Goal: Task Accomplishment & Management: Complete application form

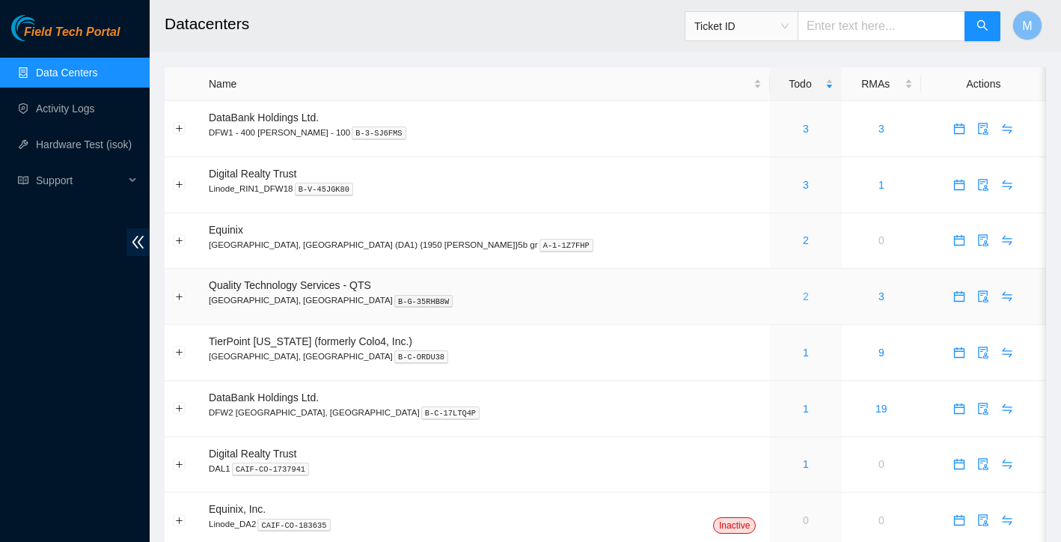
click at [803, 294] on link "2" at bounding box center [806, 296] width 6 height 12
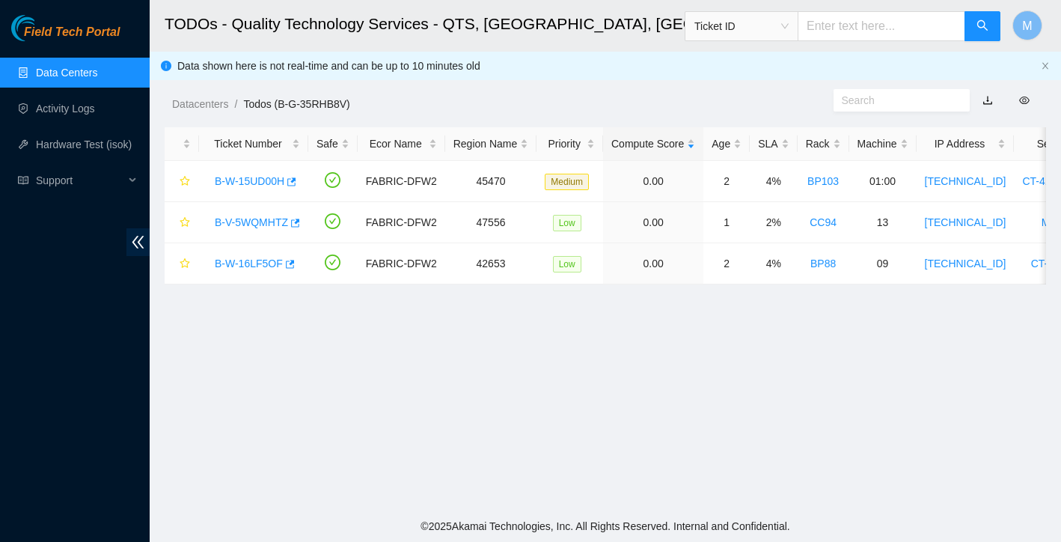
click at [70, 71] on link "Data Centers" at bounding box center [66, 73] width 61 height 12
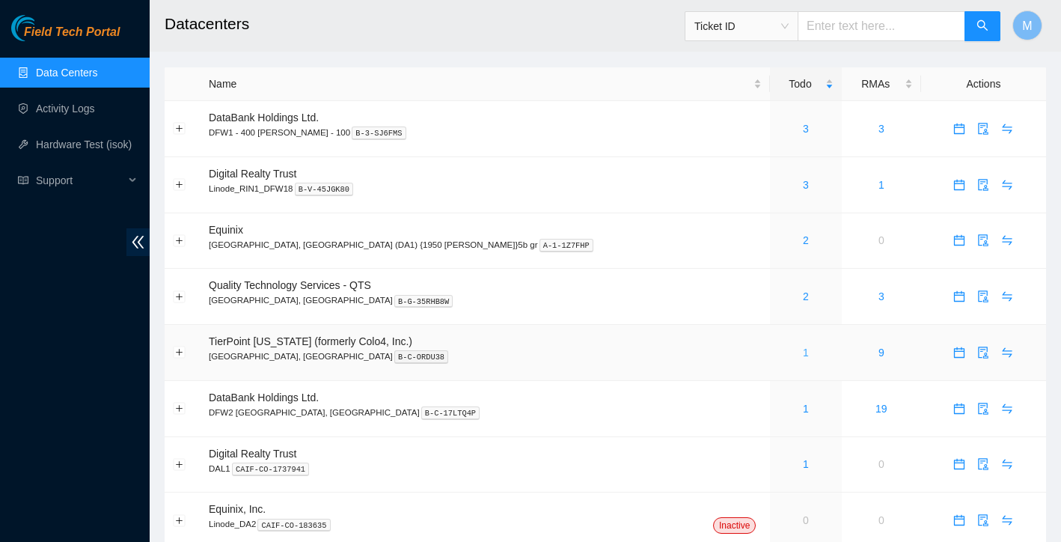
click at [803, 351] on link "1" at bounding box center [806, 352] width 6 height 12
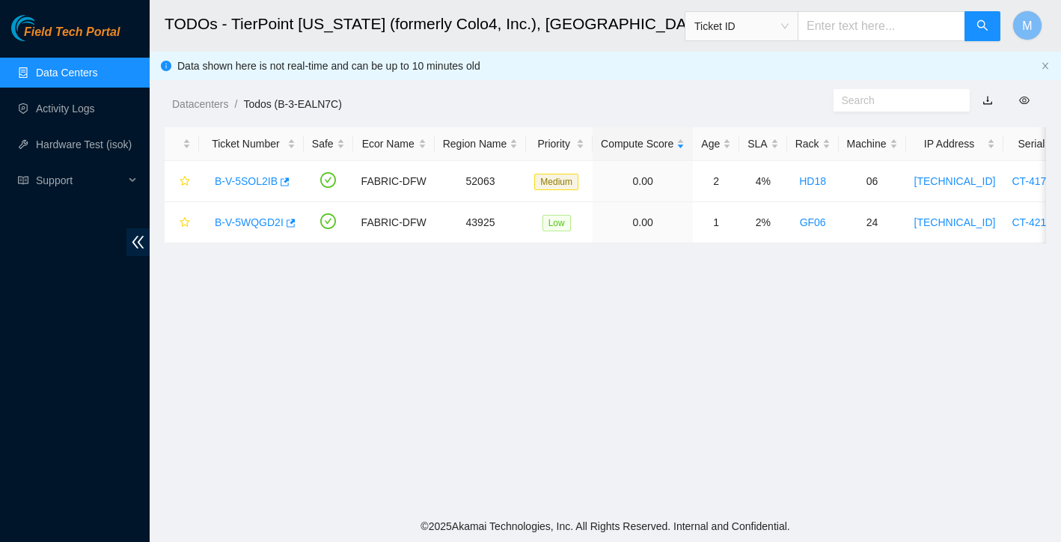
click at [61, 70] on link "Data Centers" at bounding box center [66, 73] width 61 height 12
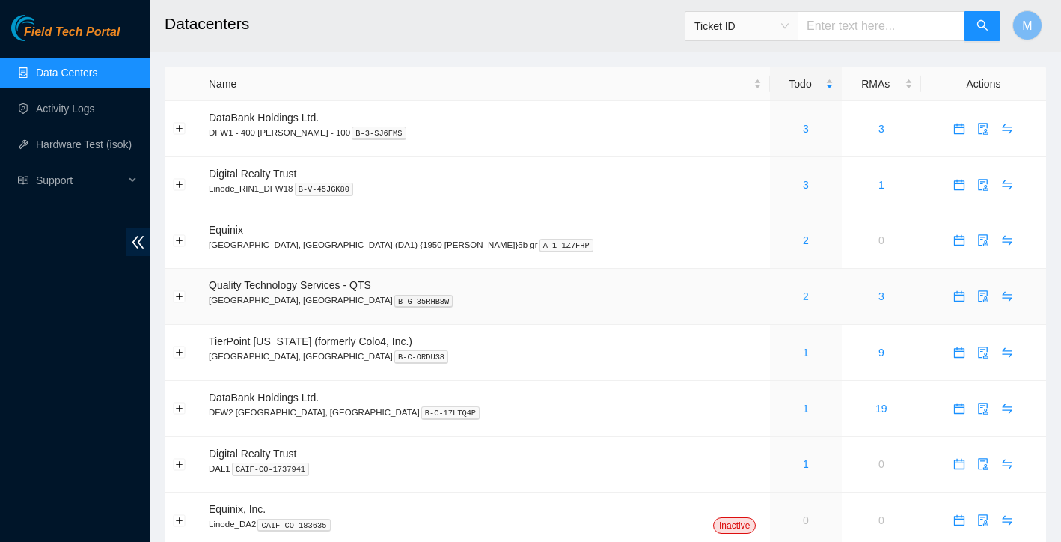
click at [803, 298] on link "2" at bounding box center [806, 296] width 6 height 12
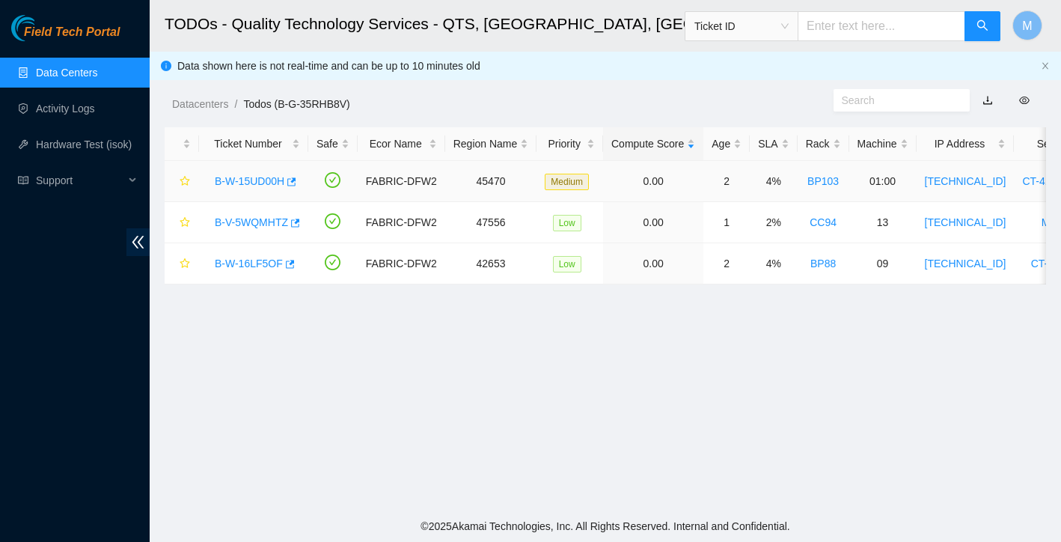
click at [258, 178] on link "B-W-15UD00H" at bounding box center [250, 181] width 70 height 12
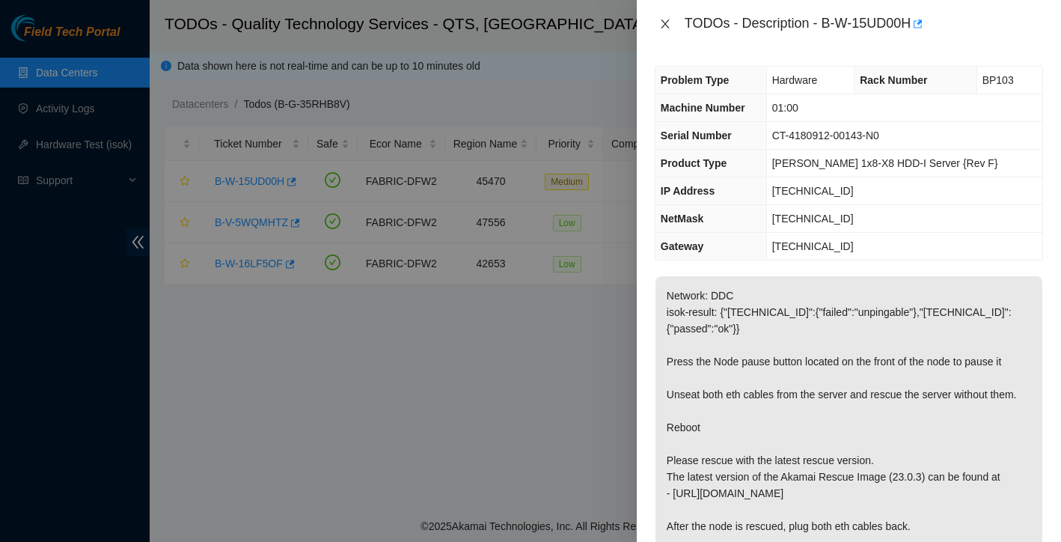
click at [661, 18] on icon "close" at bounding box center [665, 24] width 12 height 12
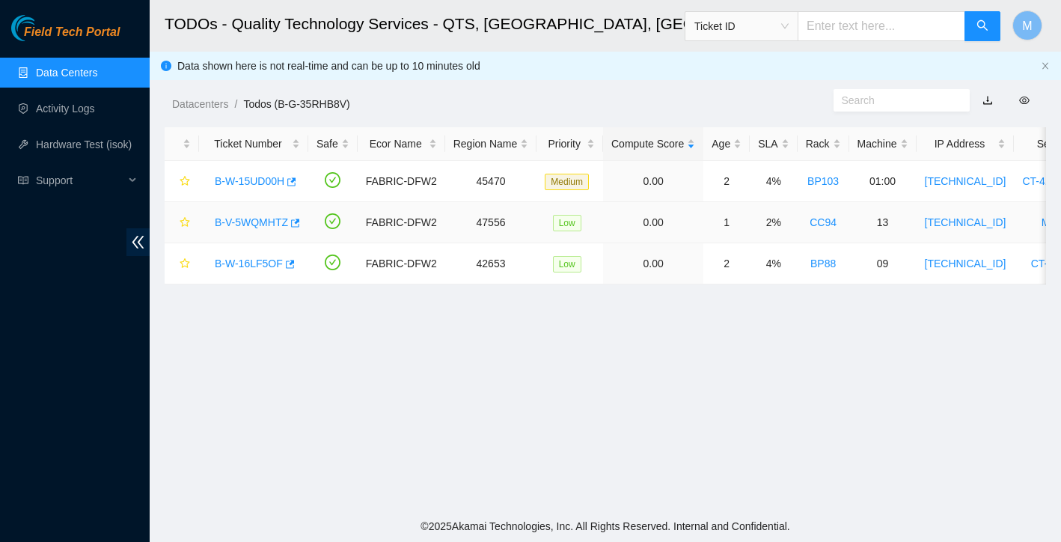
click at [249, 224] on link "B-V-5WQMHTZ" at bounding box center [251, 222] width 73 height 12
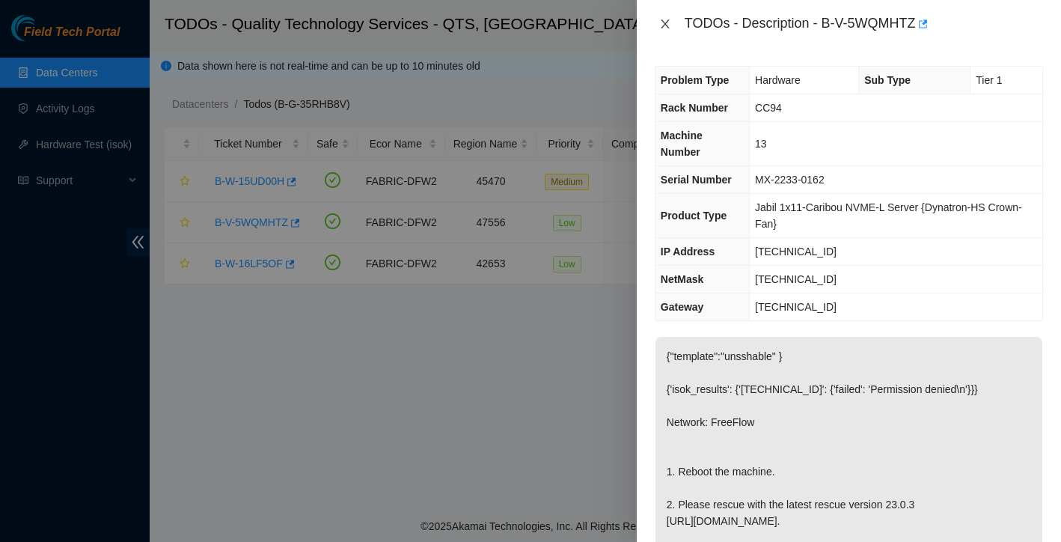
click at [667, 24] on icon "close" at bounding box center [665, 24] width 12 height 12
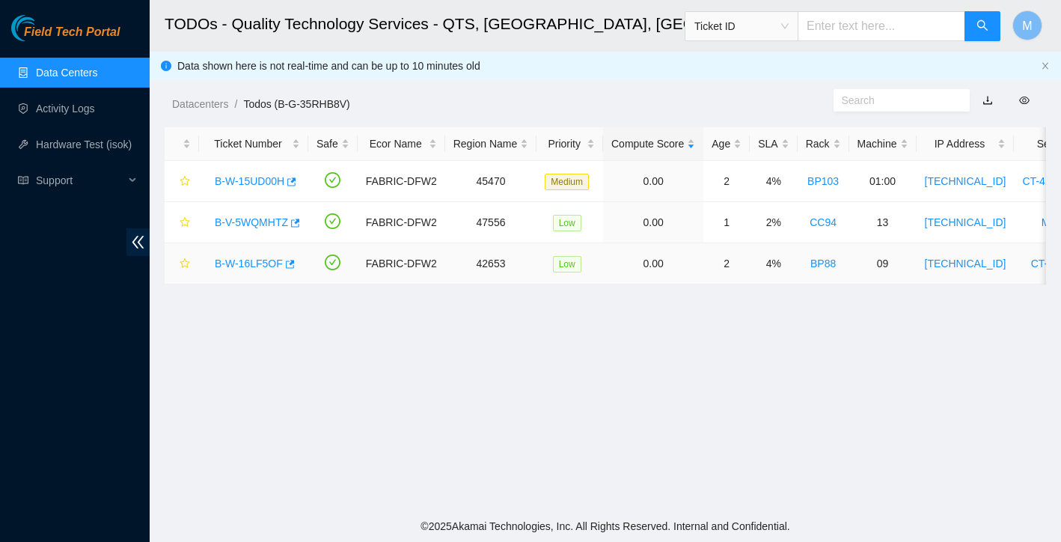
click at [245, 267] on link "B-W-16LF5OF" at bounding box center [249, 263] width 68 height 12
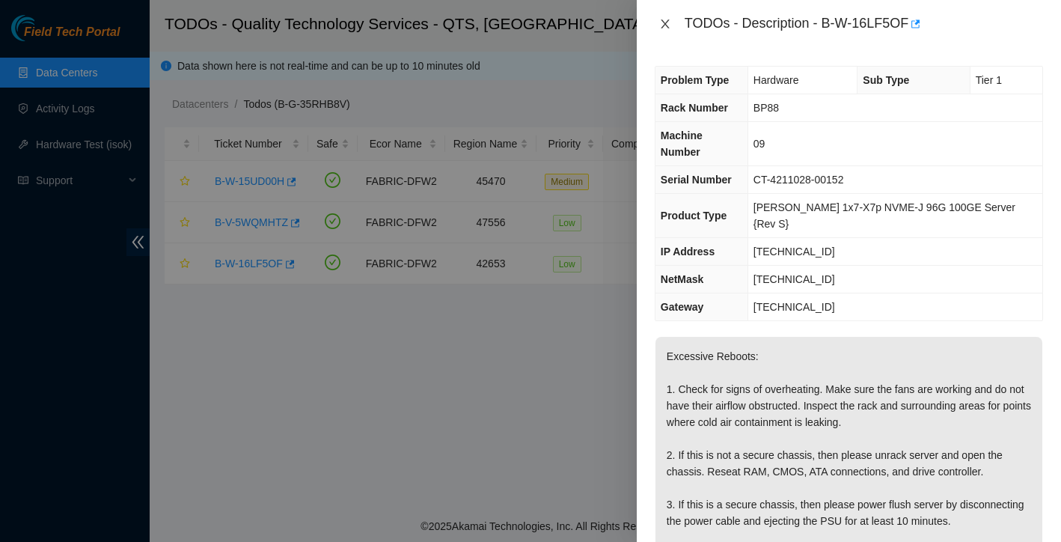
click at [659, 20] on icon "close" at bounding box center [665, 24] width 12 height 12
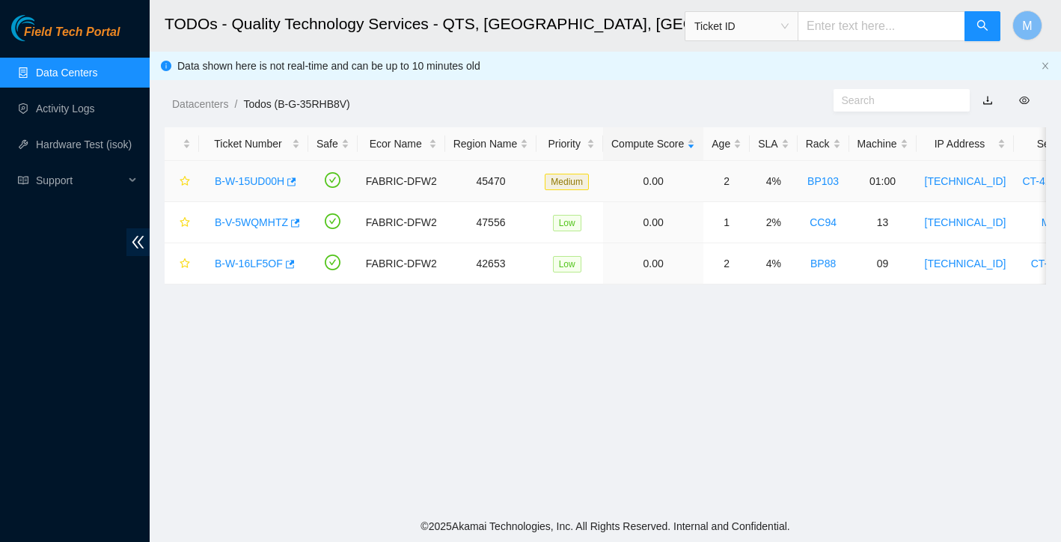
click at [271, 180] on link "B-W-15UD00H" at bounding box center [250, 181] width 70 height 12
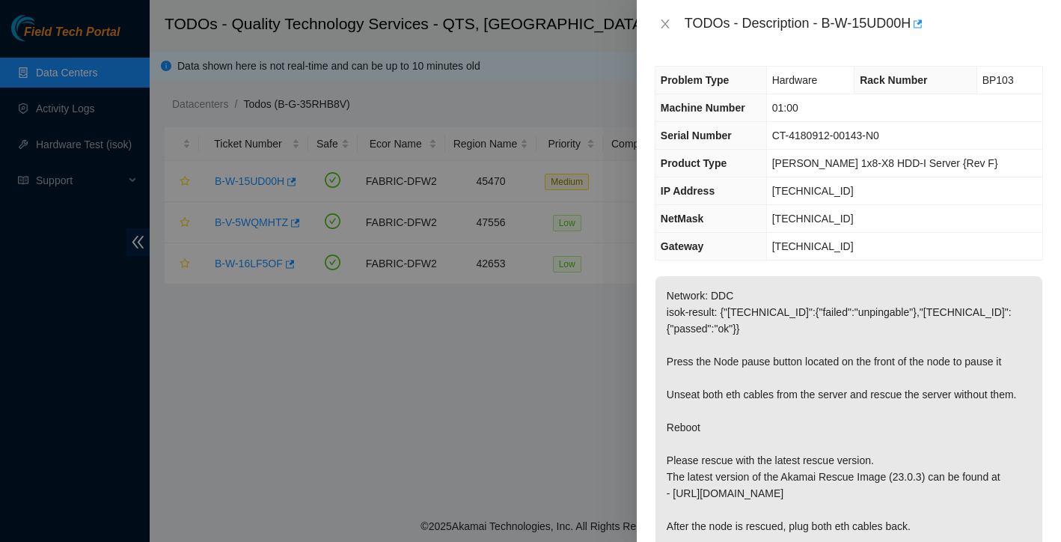
click at [676, 21] on div "TODOs - Description - B-W-15UD00H" at bounding box center [849, 24] width 388 height 24
click at [662, 22] on icon "close" at bounding box center [665, 24] width 12 height 12
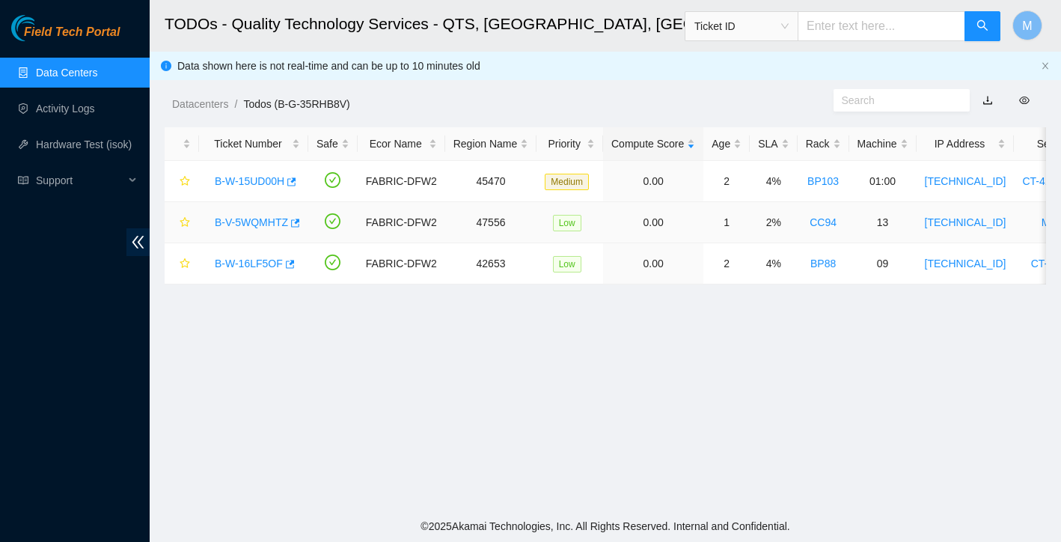
click at [261, 217] on link "B-V-5WQMHTZ" at bounding box center [251, 222] width 73 height 12
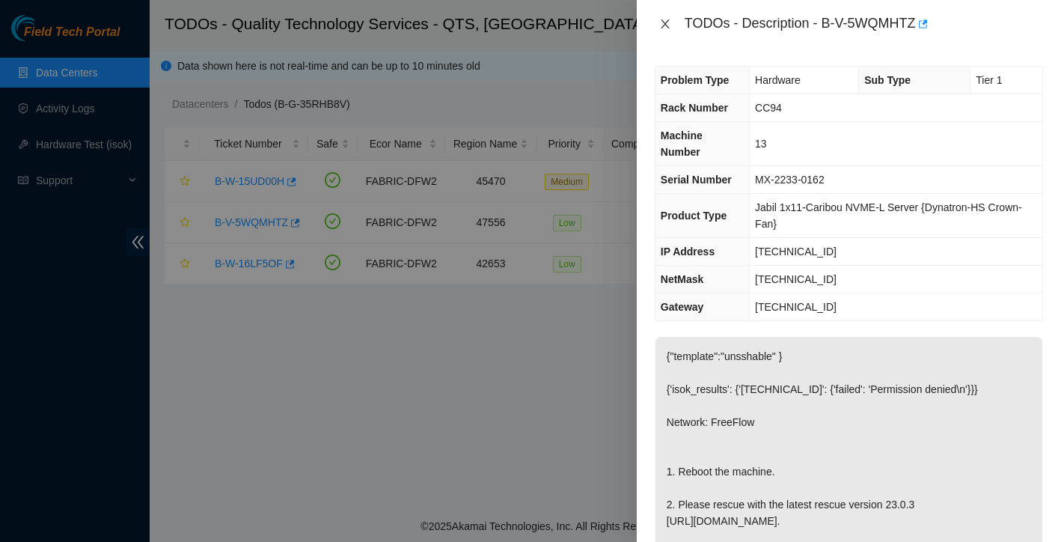
click at [666, 25] on icon "close" at bounding box center [665, 23] width 8 height 9
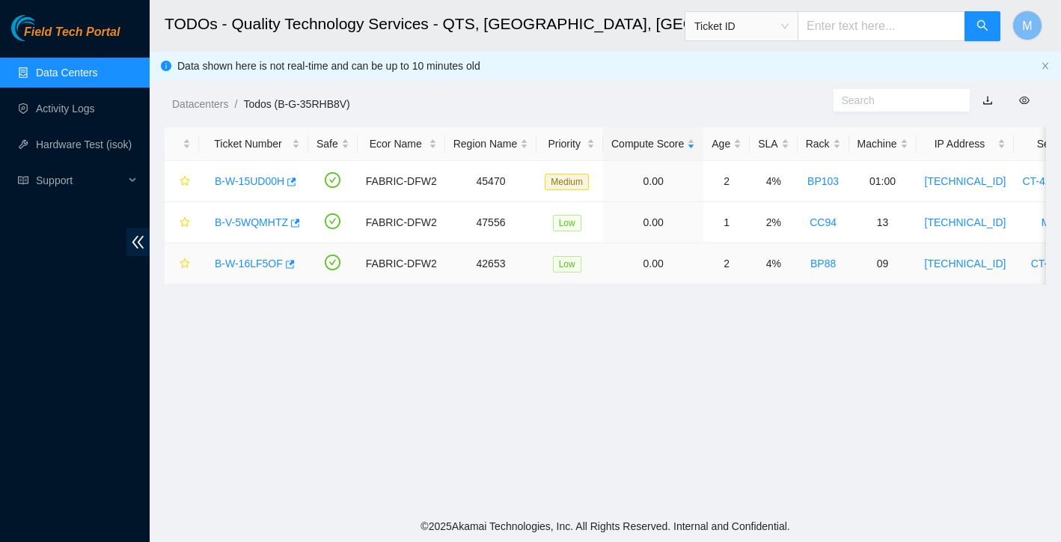
click at [255, 265] on link "B-W-16LF5OF" at bounding box center [249, 263] width 68 height 12
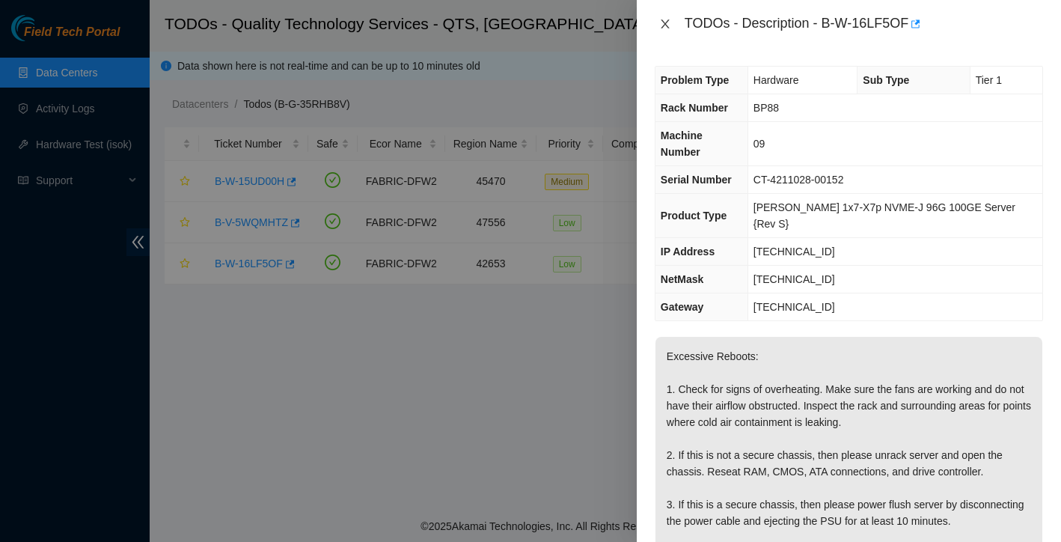
click at [665, 22] on icon "close" at bounding box center [665, 24] width 12 height 12
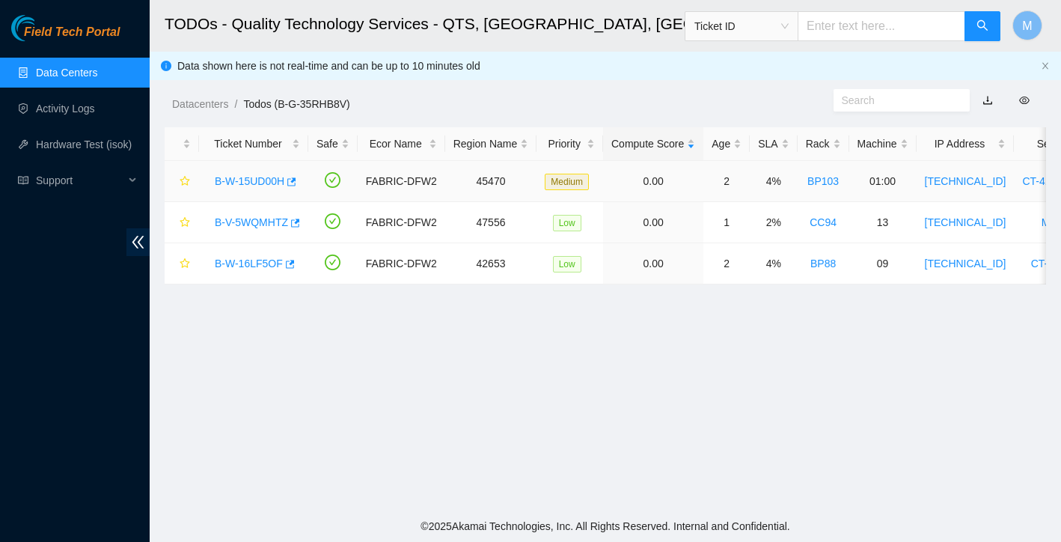
click at [257, 175] on link "B-W-15UD00H" at bounding box center [250, 181] width 70 height 12
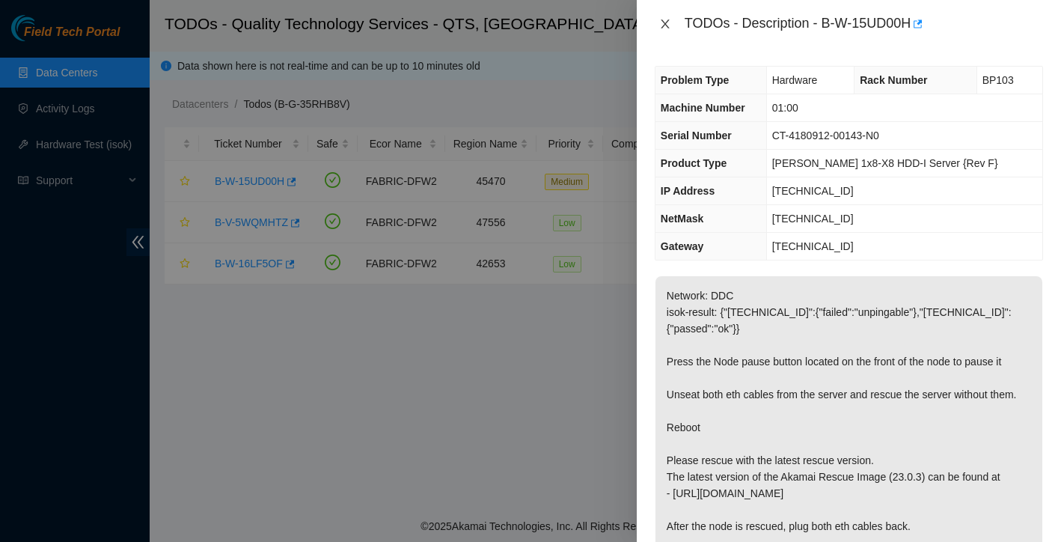
click at [667, 25] on icon "close" at bounding box center [665, 24] width 12 height 12
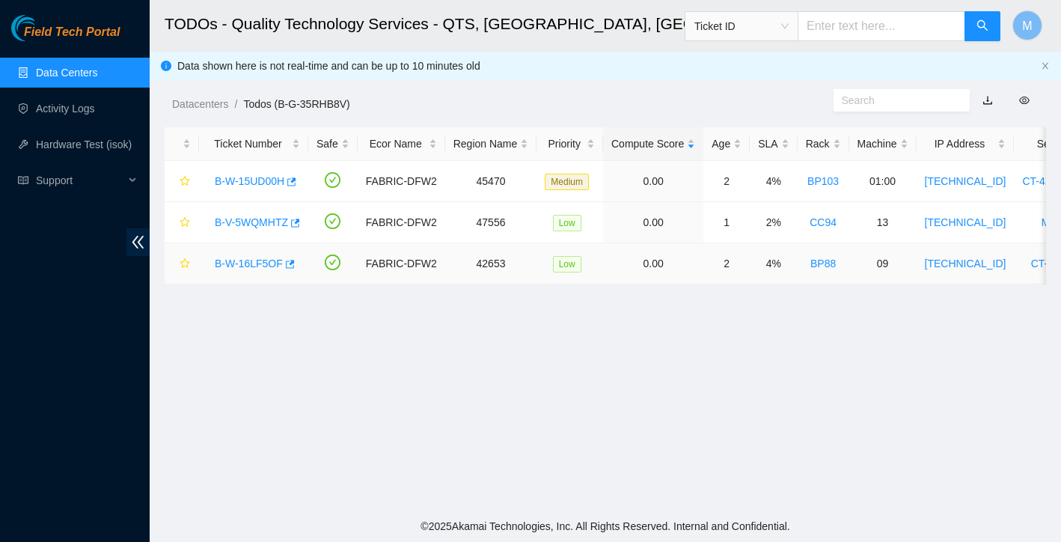
click at [244, 263] on link "B-W-16LF5OF" at bounding box center [249, 263] width 68 height 12
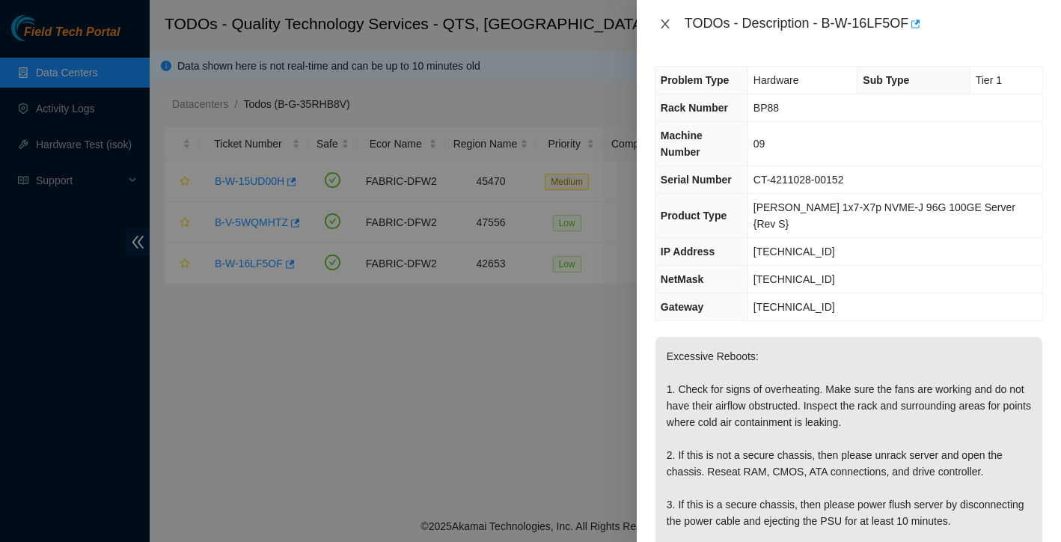
click at [665, 30] on button "Close" at bounding box center [665, 24] width 21 height 14
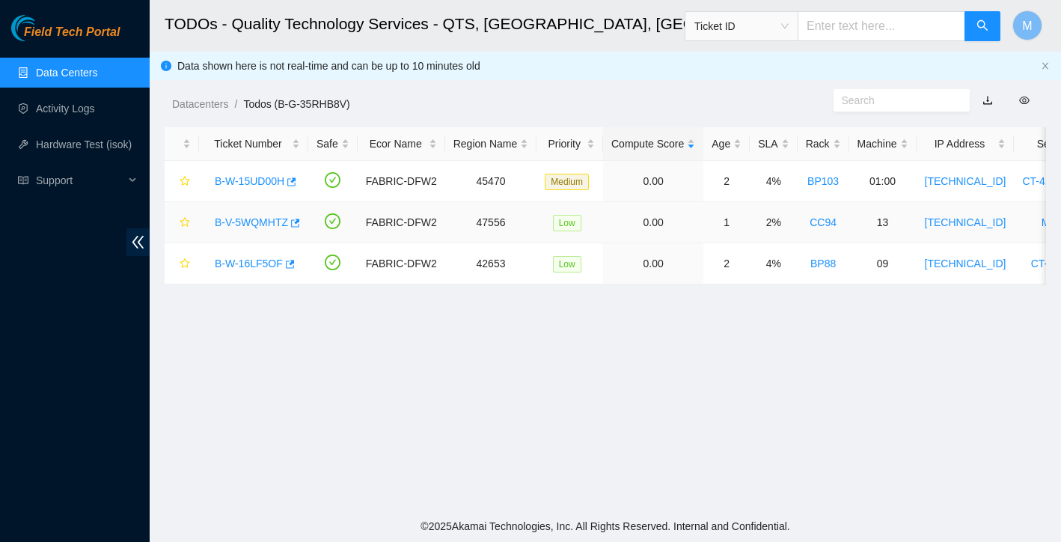
click at [265, 221] on link "B-V-5WQMHTZ" at bounding box center [251, 222] width 73 height 12
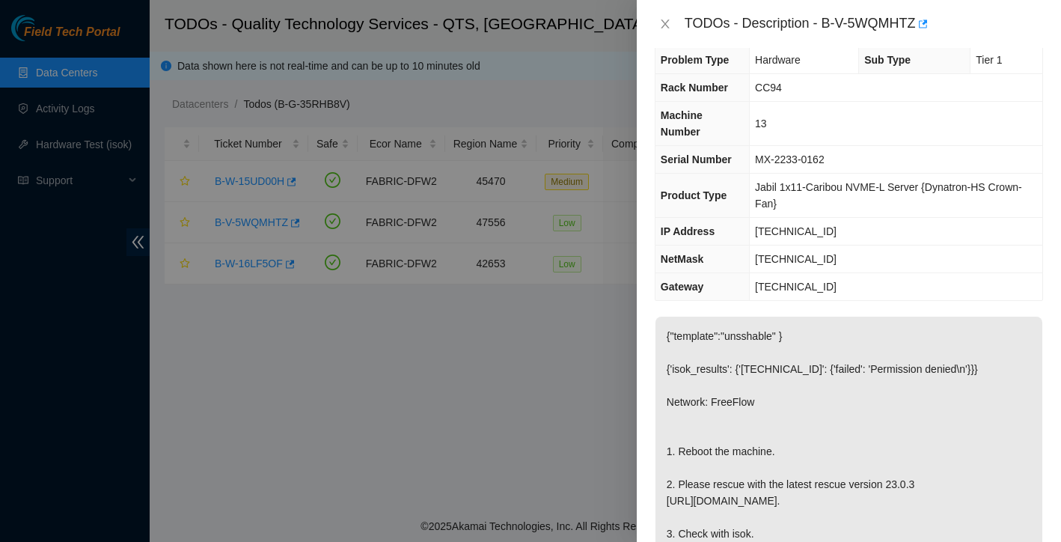
scroll to position [22, 0]
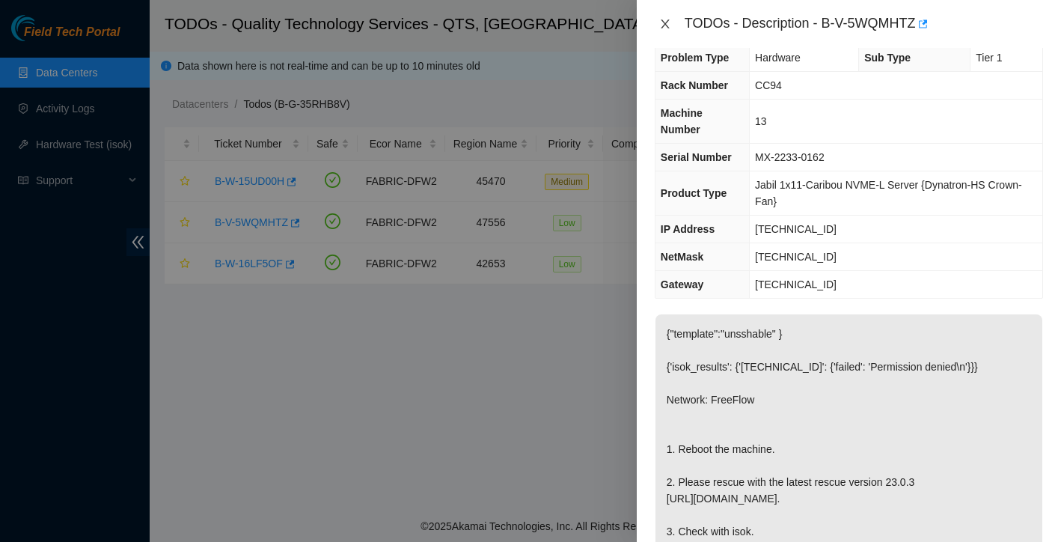
click at [667, 27] on icon "close" at bounding box center [665, 24] width 12 height 12
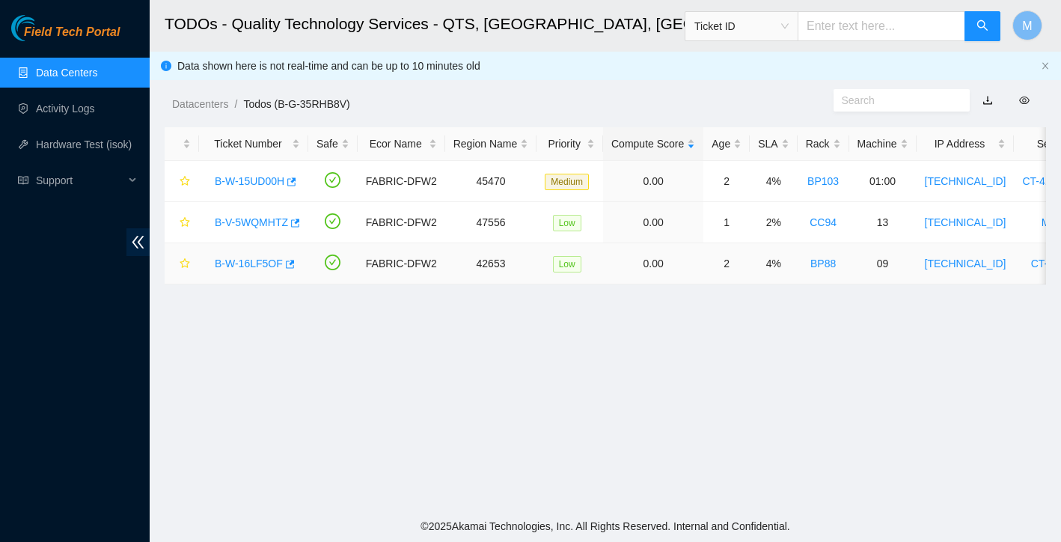
click at [252, 264] on link "B-W-16LF5OF" at bounding box center [249, 263] width 68 height 12
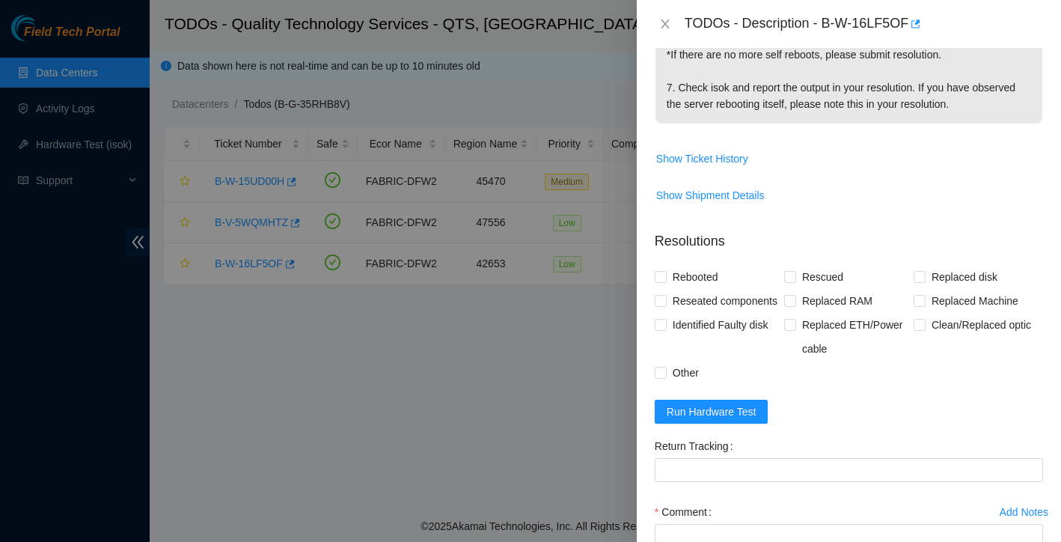
scroll to position [723, 0]
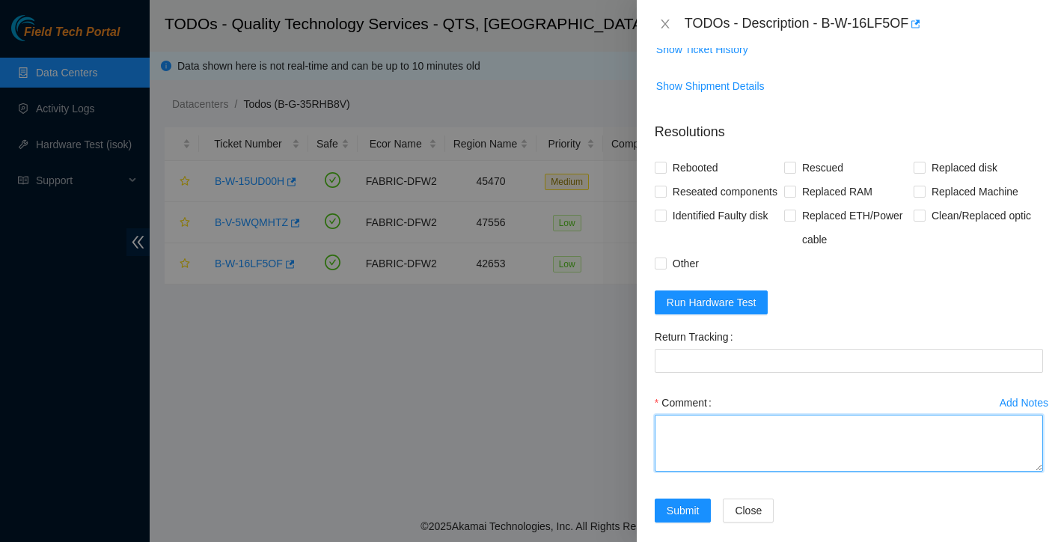
click at [777, 453] on textarea "Comment" at bounding box center [849, 442] width 388 height 57
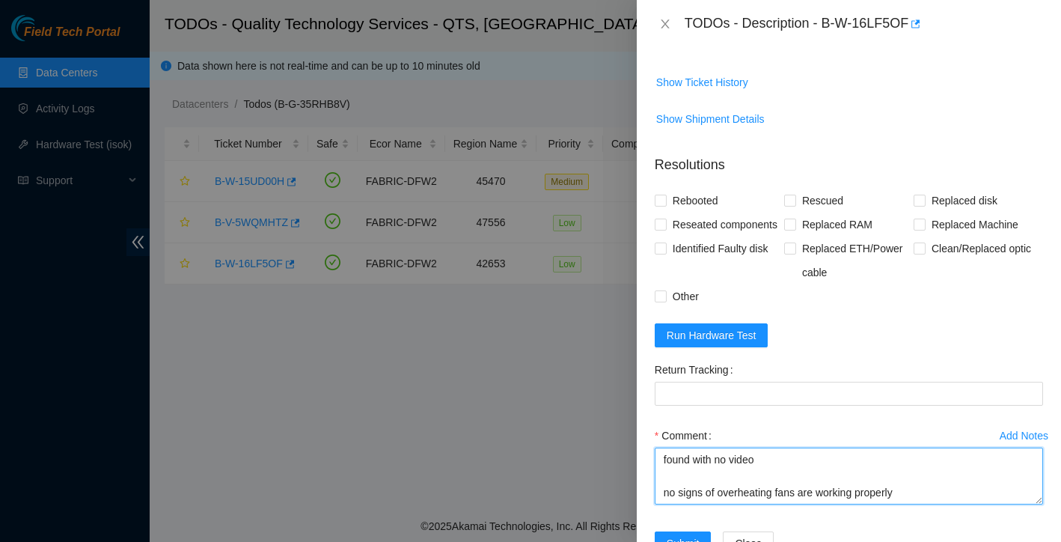
scroll to position [28, 0]
click at [942, 473] on textarea "found with no video no signs of overheating fans are working properly" at bounding box center [849, 475] width 388 height 57
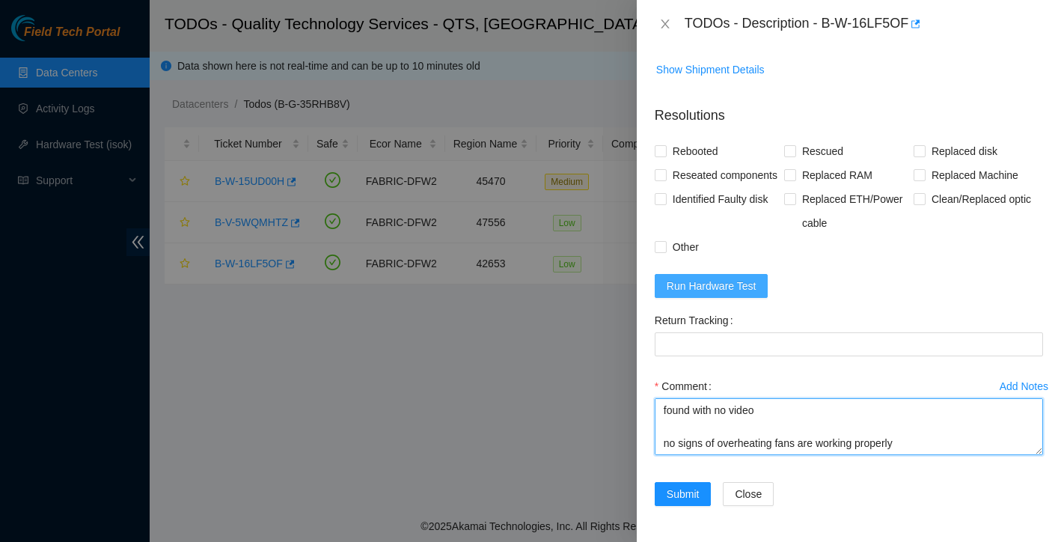
scroll to position [747, 0]
type textarea "found with no video no signs of overheating fans are working properly this is a…"
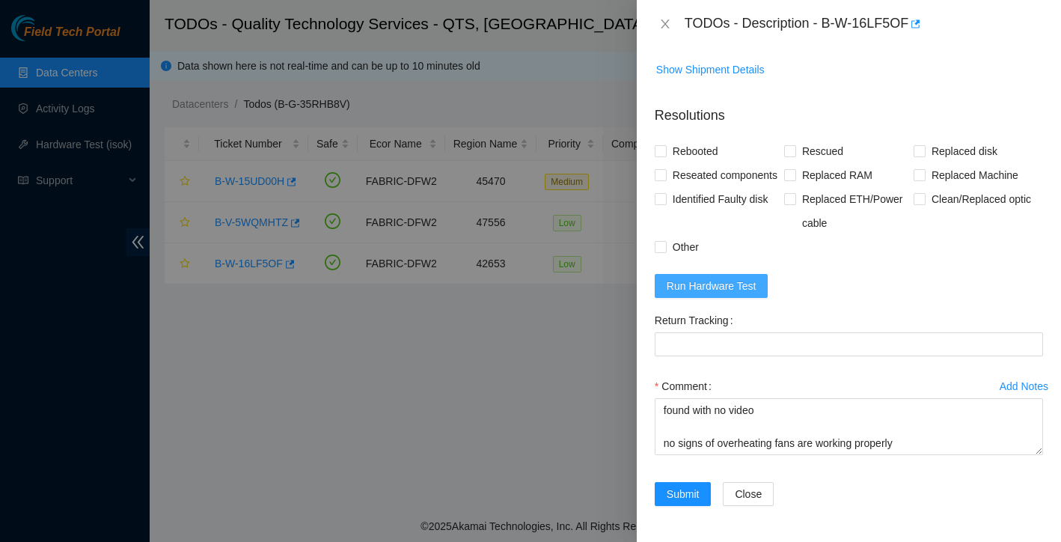
click at [730, 288] on span "Run Hardware Test" at bounding box center [712, 286] width 90 height 16
click at [661, 98] on p "Resolutions" at bounding box center [849, 110] width 388 height 32
click at [662, 145] on input "Rebooted" at bounding box center [660, 150] width 10 height 10
checkbox input "true"
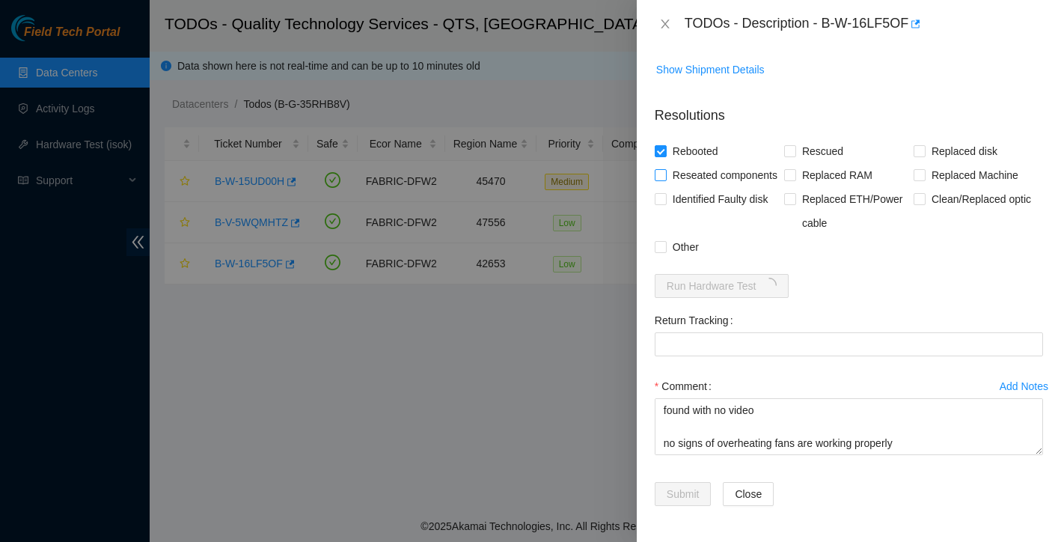
click at [661, 169] on input "Reseated components" at bounding box center [660, 174] width 10 height 10
checkbox input "true"
click at [665, 248] on span at bounding box center [661, 247] width 12 height 12
click at [665, 248] on input "Other" at bounding box center [660, 246] width 10 height 10
checkbox input "true"
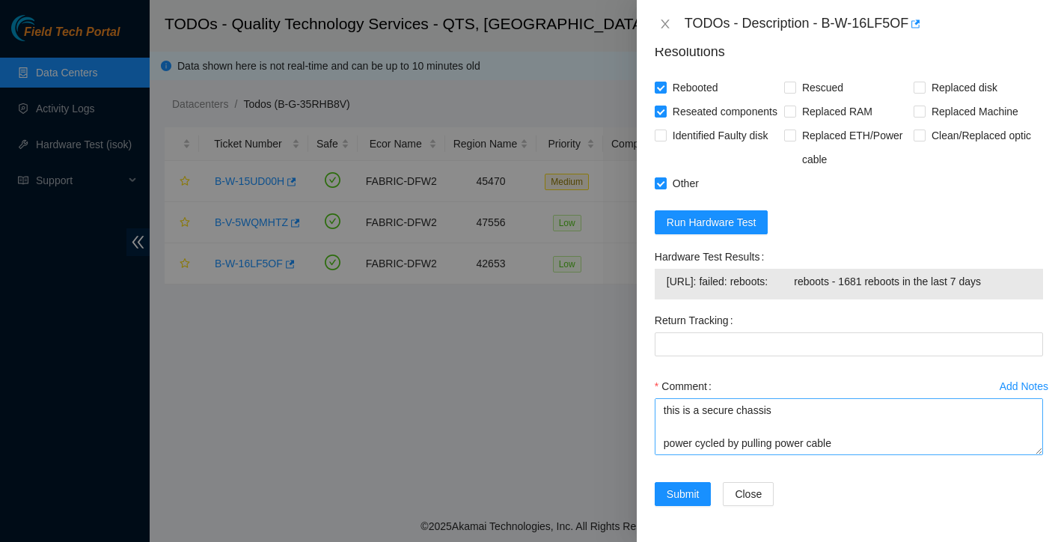
scroll to position [99, 0]
click at [854, 404] on textarea "found with no video no signs of overheating fans are working properly this is a…" at bounding box center [849, 426] width 388 height 57
drag, startPoint x: 667, startPoint y: 265, endPoint x: 727, endPoint y: 292, distance: 65.6
click at [727, 292] on td "23.193.37.12: failed: reboots: reboots - 1681 reboots in the last 7 days" at bounding box center [849, 283] width 366 height 23
copy span "23.193.37.12: failed: reboots: reboots - 1681 reboots in the last 7 days"
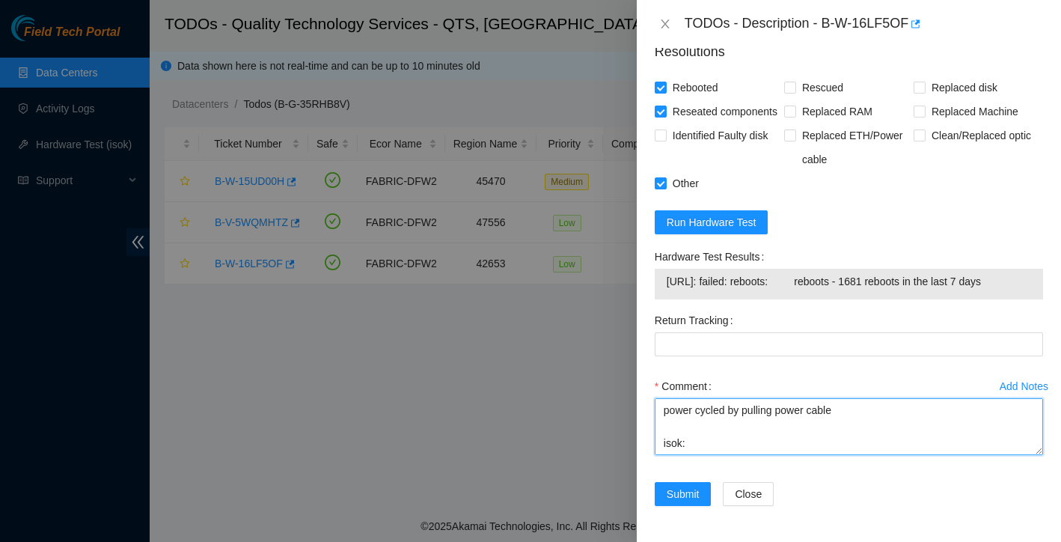
click at [714, 441] on textarea "found with no video no signs of overheating fans are working properly this is a…" at bounding box center [849, 426] width 388 height 57
paste textarea "23.193.37.12: failed: reboots: reboots - 1681 reboots in the last 7 days"
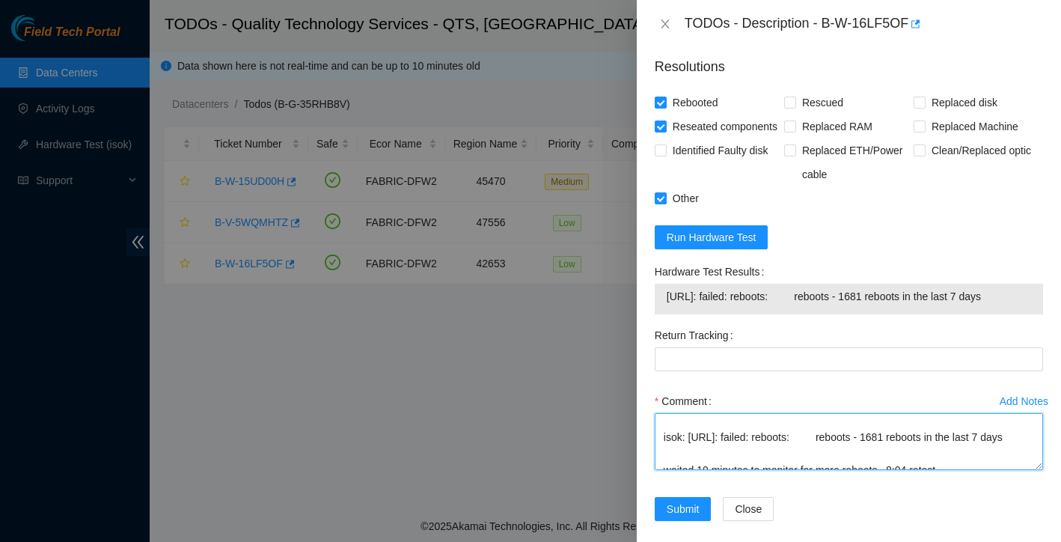
scroll to position [123, 0]
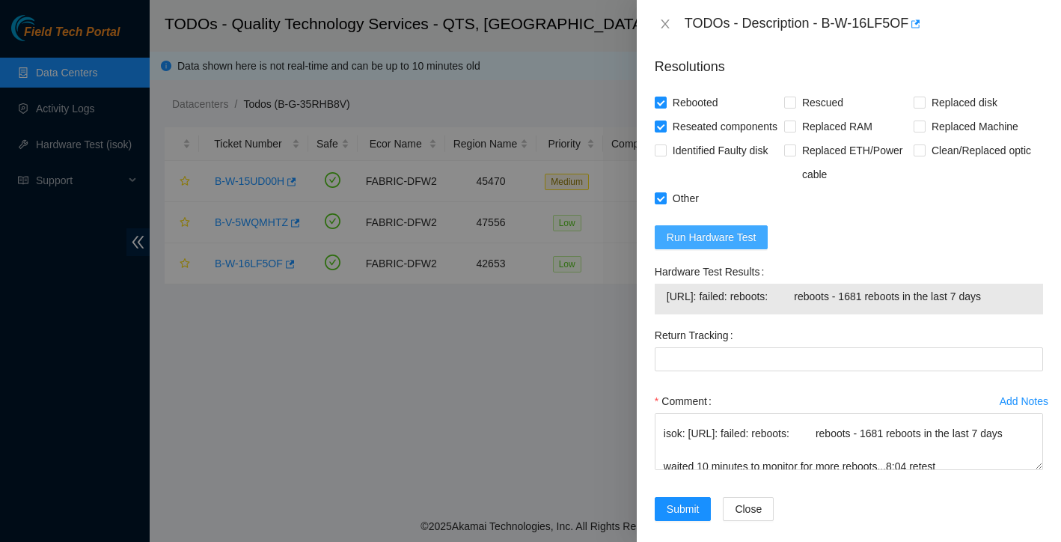
click at [750, 239] on span "Run Hardware Test" at bounding box center [712, 237] width 90 height 16
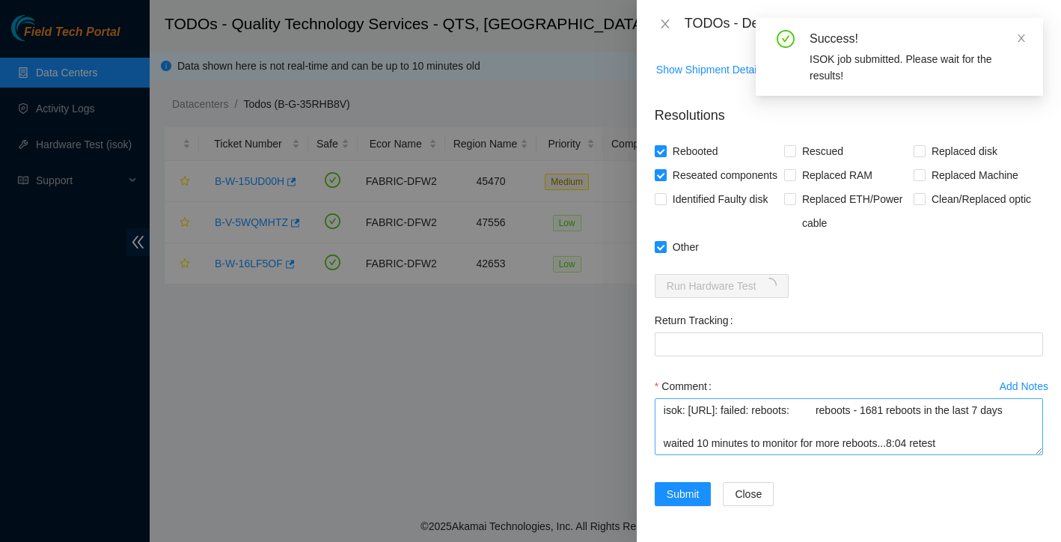
scroll to position [168, 0]
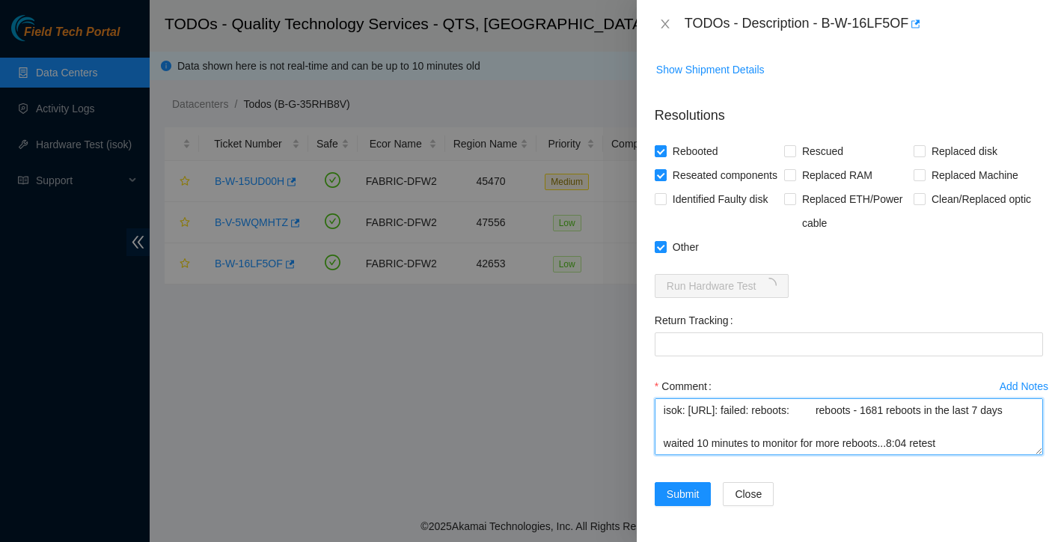
drag, startPoint x: 897, startPoint y: 424, endPoint x: 956, endPoint y: 420, distance: 59.2
click at [956, 420] on textarea "found with no video no signs of overheating fans are working properly this is a…" at bounding box center [849, 426] width 388 height 57
drag, startPoint x: 661, startPoint y: 412, endPoint x: 679, endPoint y: 413, distance: 18.0
click at [679, 413] on textarea "found with no video no signs of overheating fans are working properly this is a…" at bounding box center [849, 426] width 388 height 57
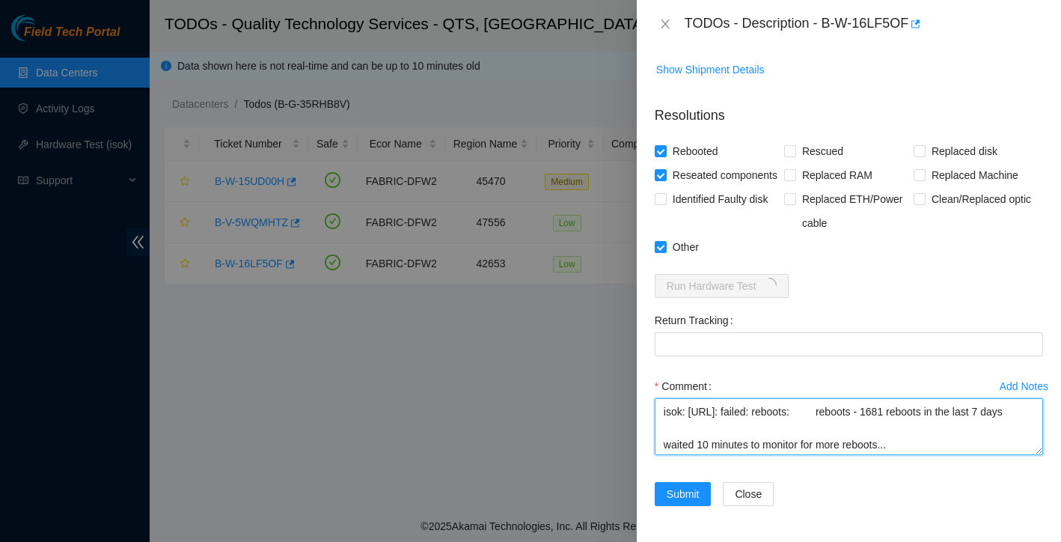
click at [741, 453] on textarea "found with no video no signs of overheating fans are working properly this is a…" at bounding box center [849, 426] width 388 height 57
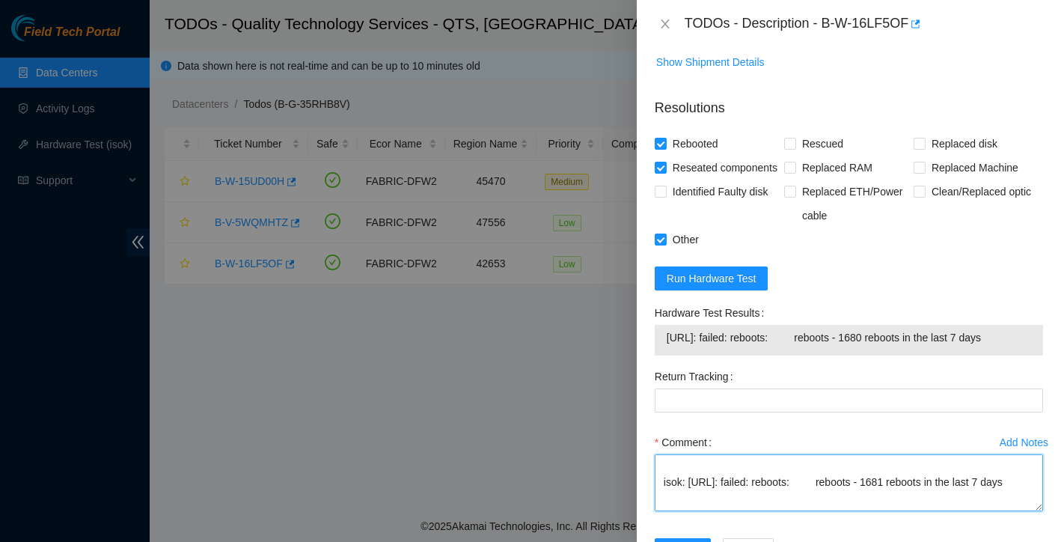
scroll to position [125, 0]
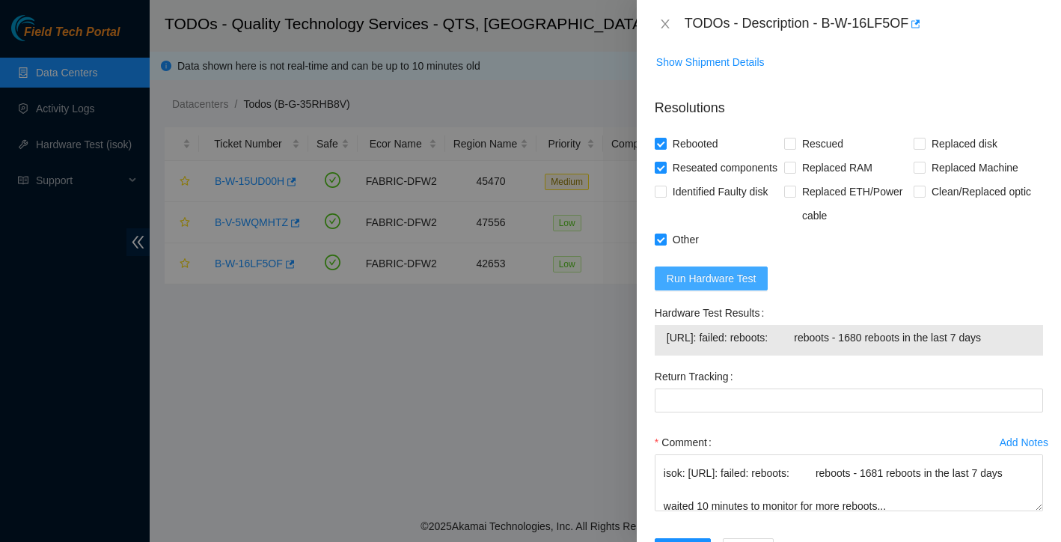
click at [756, 286] on span "Run Hardware Test" at bounding box center [712, 278] width 90 height 16
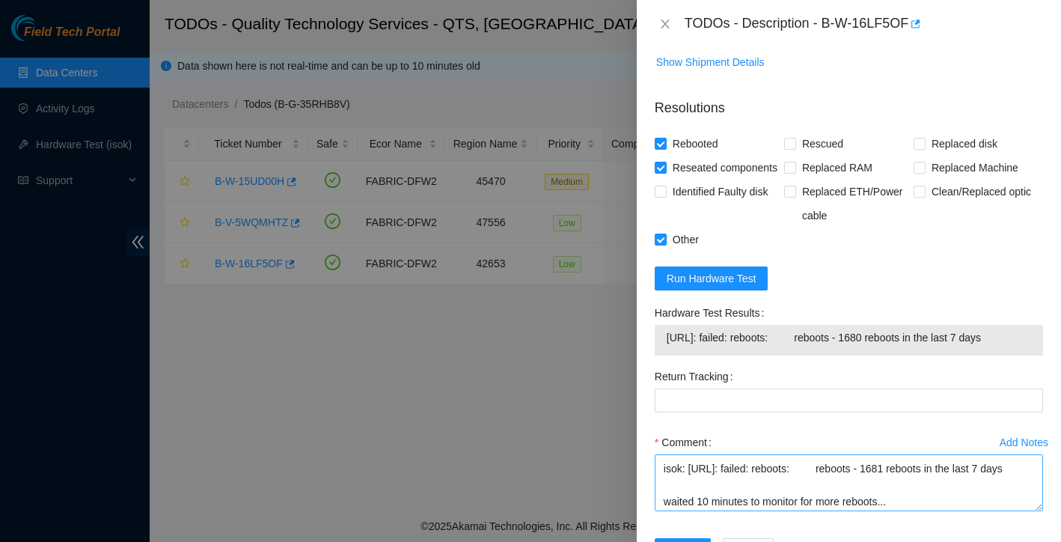
scroll to position [132, 0]
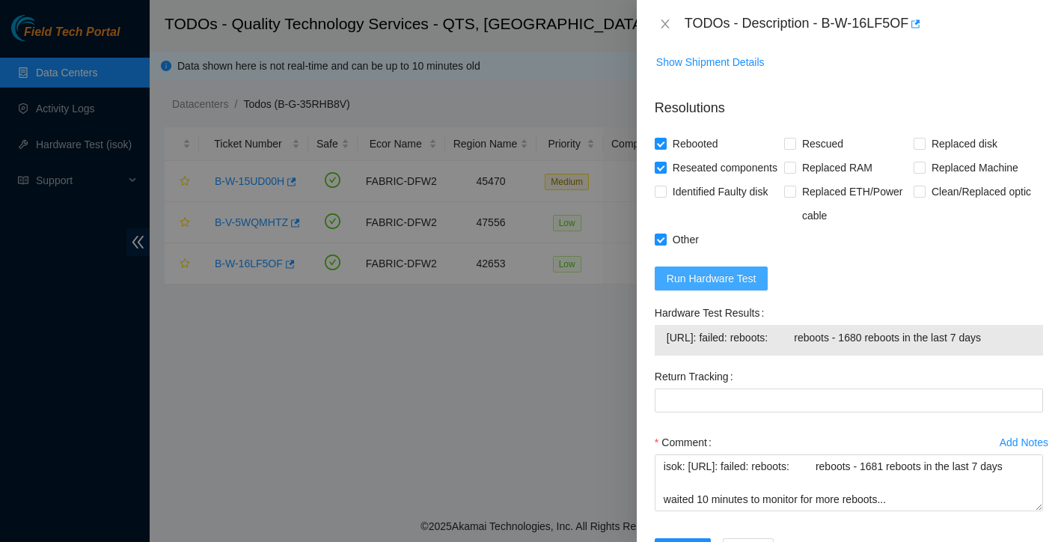
click at [743, 287] on span "Run Hardware Test" at bounding box center [712, 278] width 90 height 16
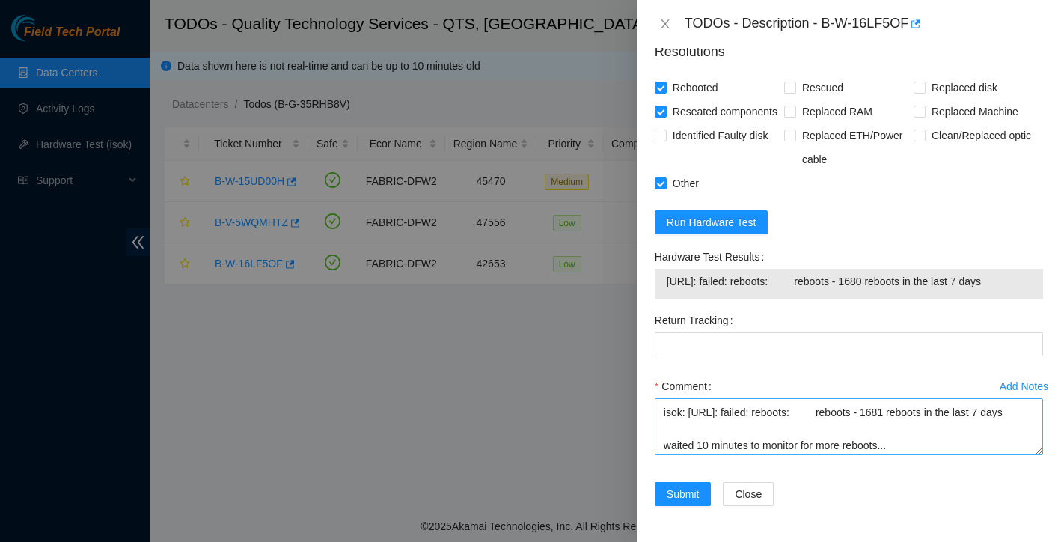
scroll to position [128, 0]
click at [932, 415] on textarea "found with no video no signs of overheating fans are working properly this is a…" at bounding box center [849, 426] width 388 height 57
drag, startPoint x: 664, startPoint y: 261, endPoint x: 714, endPoint y: 283, distance: 54.6
click at [714, 283] on div "23.193.37.12: failed: reboots: reboots - 1680 reboots in the last 7 days" at bounding box center [849, 284] width 388 height 31
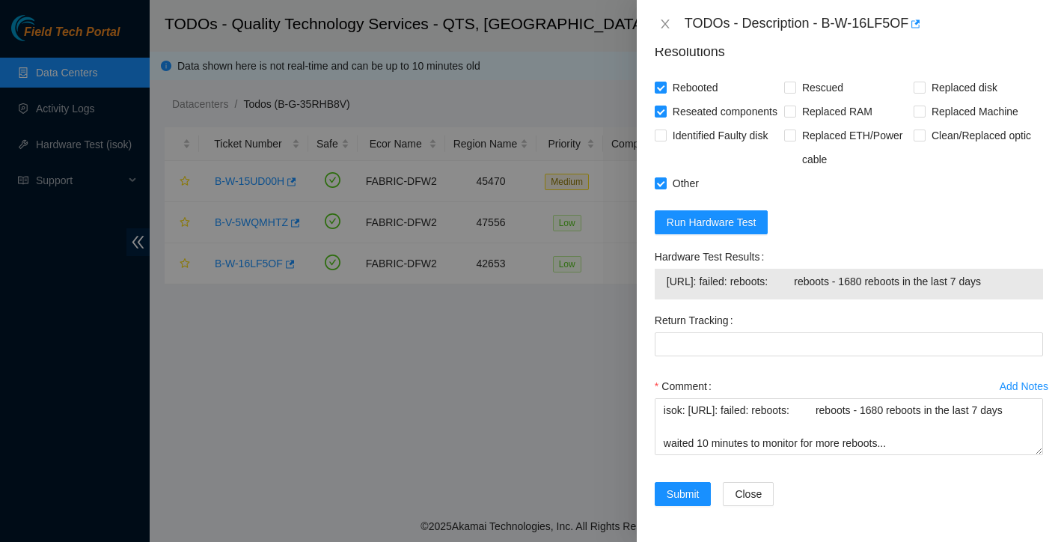
copy tbody "23.193.37.12: failed: reboots: reboots - 1680 reboots in the last 7 days"
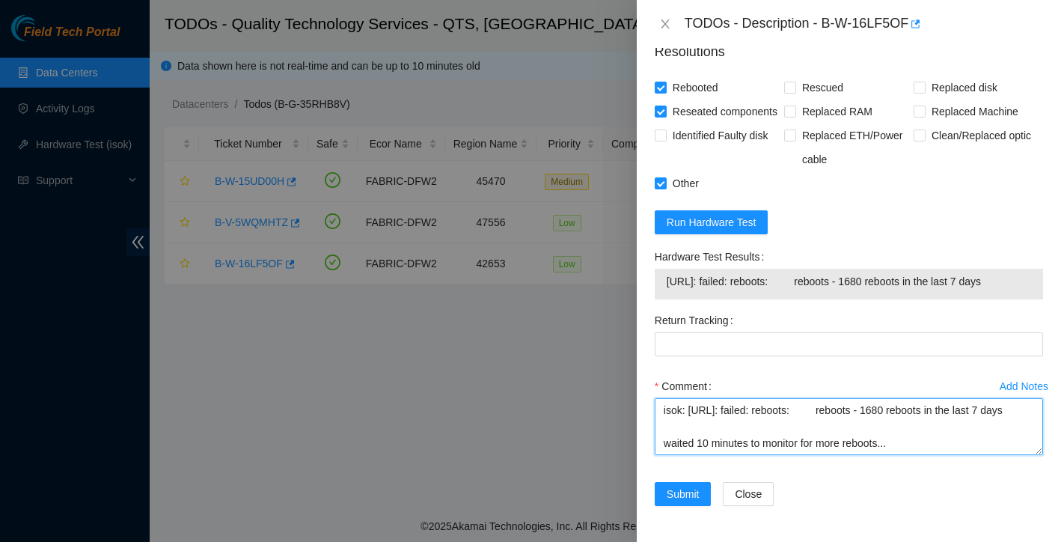
click at [679, 439] on textarea "found with no video no signs of overheating fans are working properly this is a…" at bounding box center [849, 426] width 388 height 57
paste textarea "23.193.37.12: failed: reboots: reboots - 1680 reboots in the last 7 days"
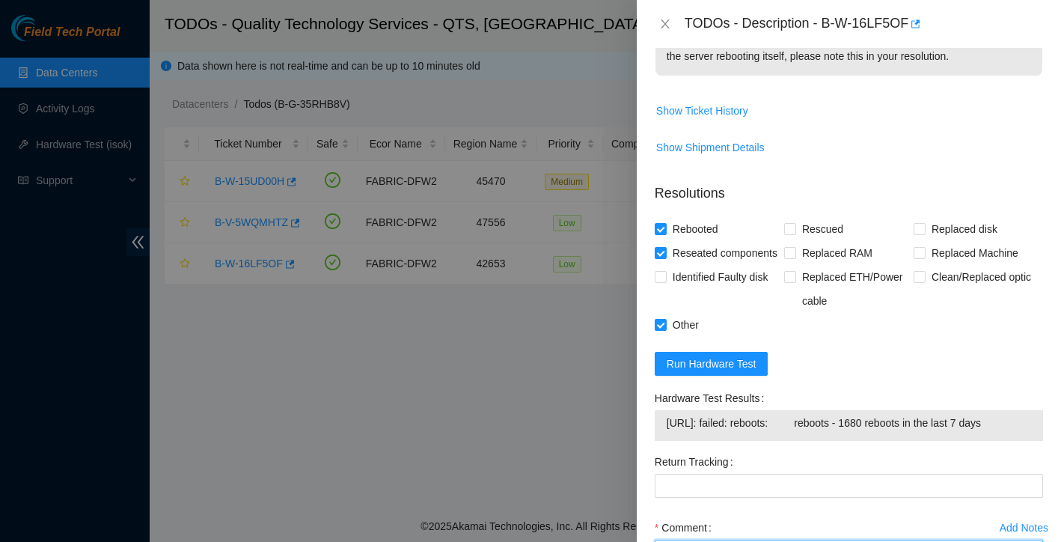
scroll to position [827, 0]
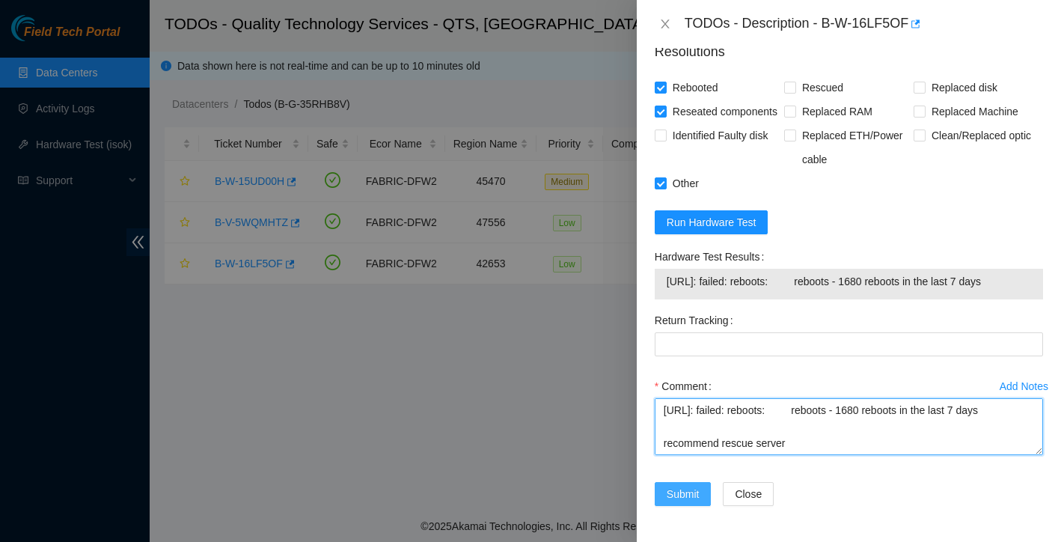
type textarea "found with no video no signs of overheating fans are working properly this is a…"
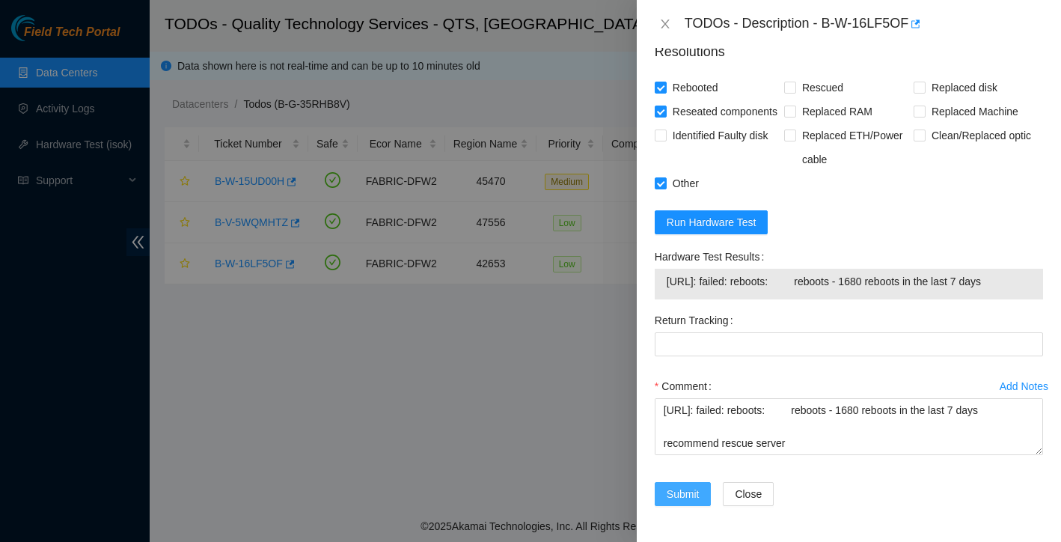
click at [690, 492] on span "Submit" at bounding box center [683, 494] width 33 height 16
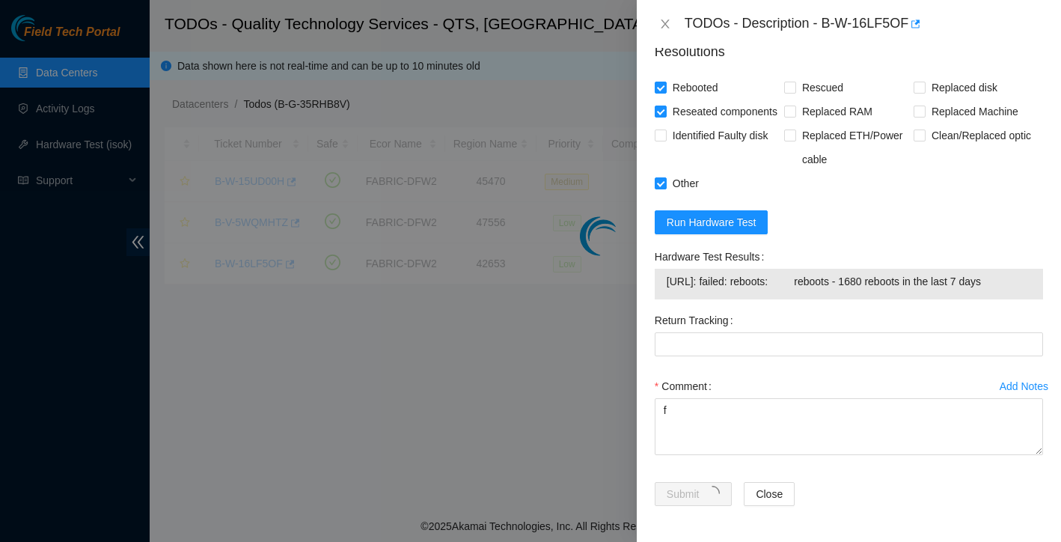
scroll to position [0, 0]
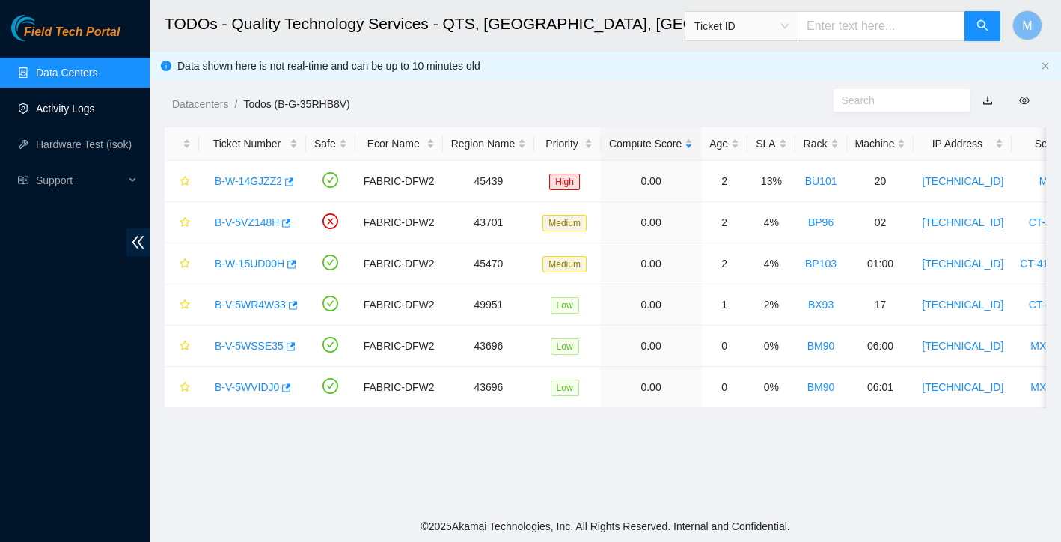
click at [74, 110] on link "Activity Logs" at bounding box center [65, 108] width 59 height 12
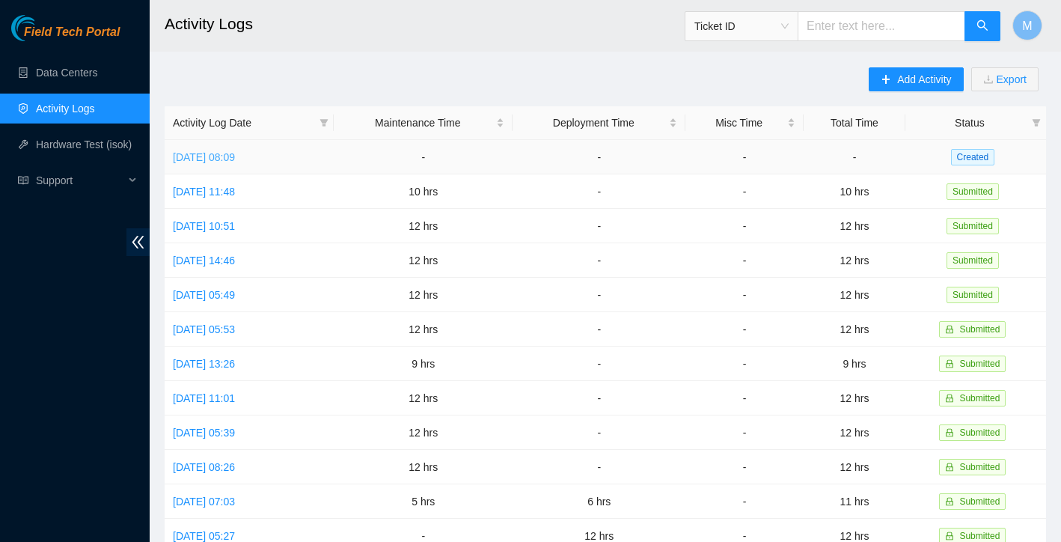
click at [235, 159] on link "Mon, 29 Sep 2025 08:09" at bounding box center [204, 157] width 62 height 12
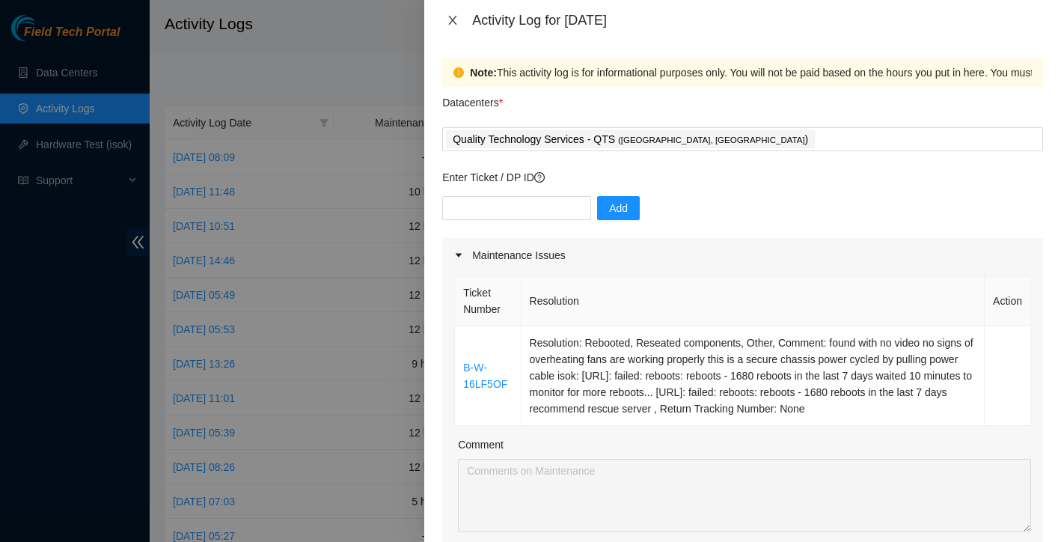
click at [456, 19] on icon "close" at bounding box center [453, 20] width 12 height 12
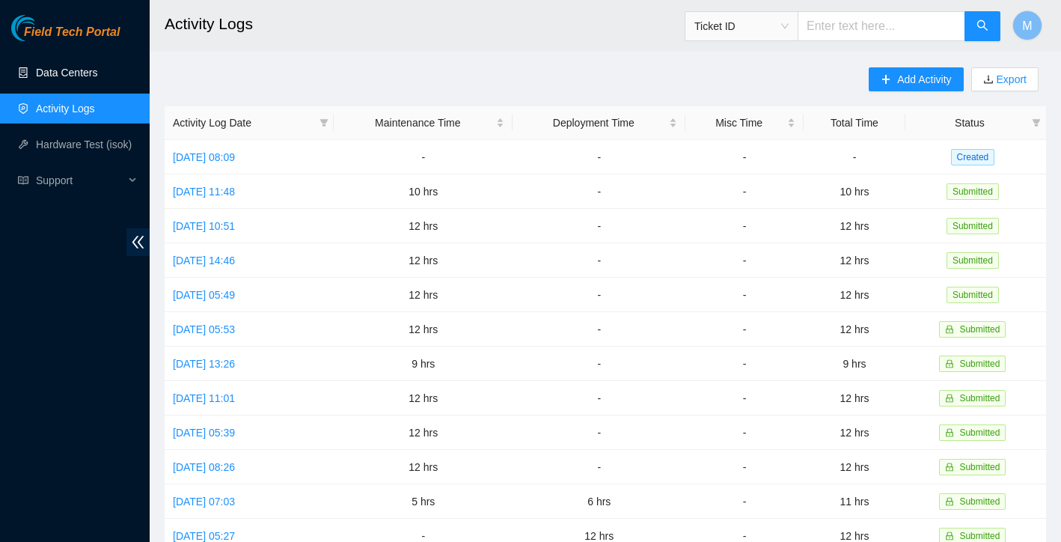
click at [89, 79] on link "Data Centers" at bounding box center [66, 73] width 61 height 12
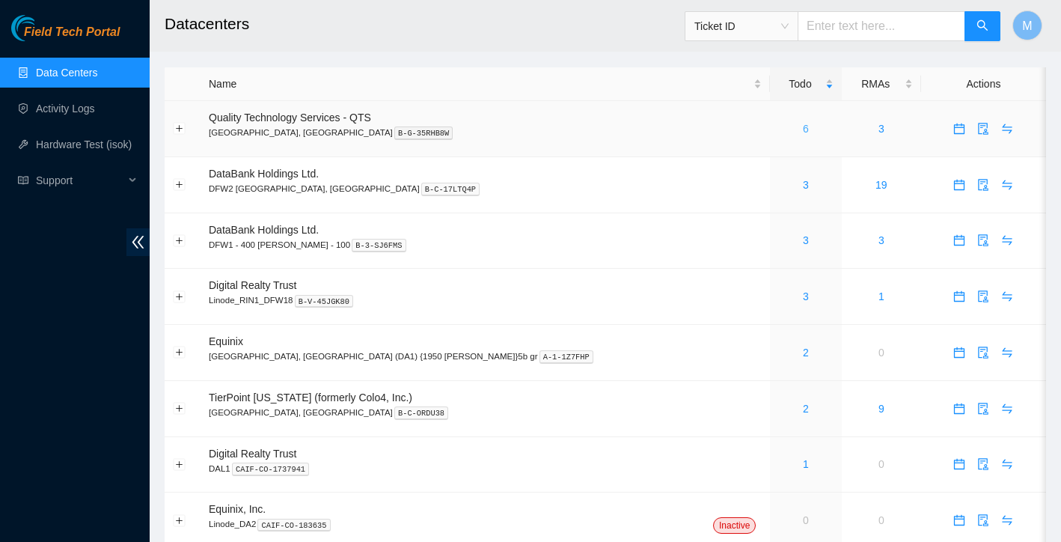
click at [803, 127] on link "6" at bounding box center [806, 129] width 6 height 12
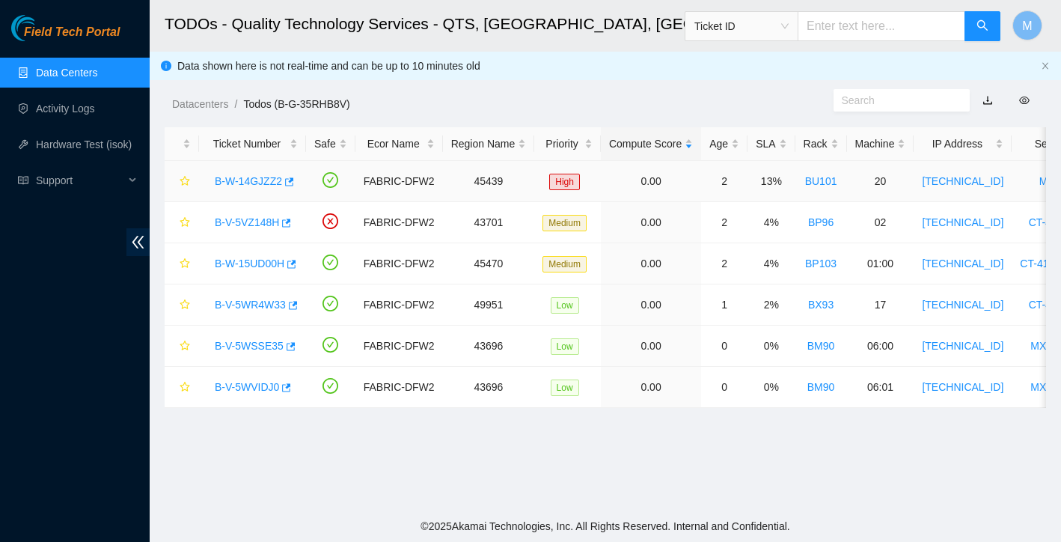
click at [259, 183] on link "B-W-14GJZZ2" at bounding box center [248, 181] width 67 height 12
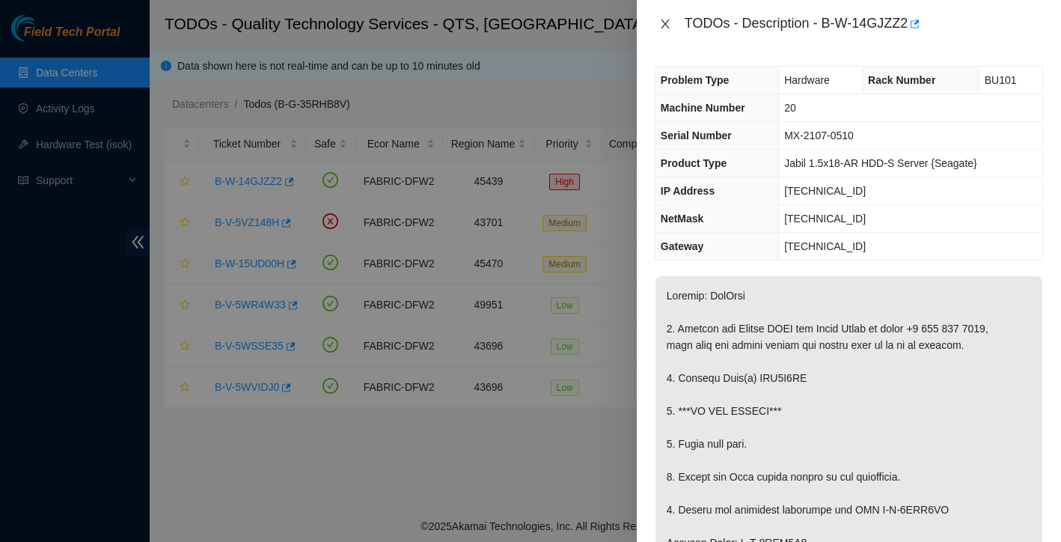
click at [663, 18] on icon "close" at bounding box center [665, 24] width 12 height 12
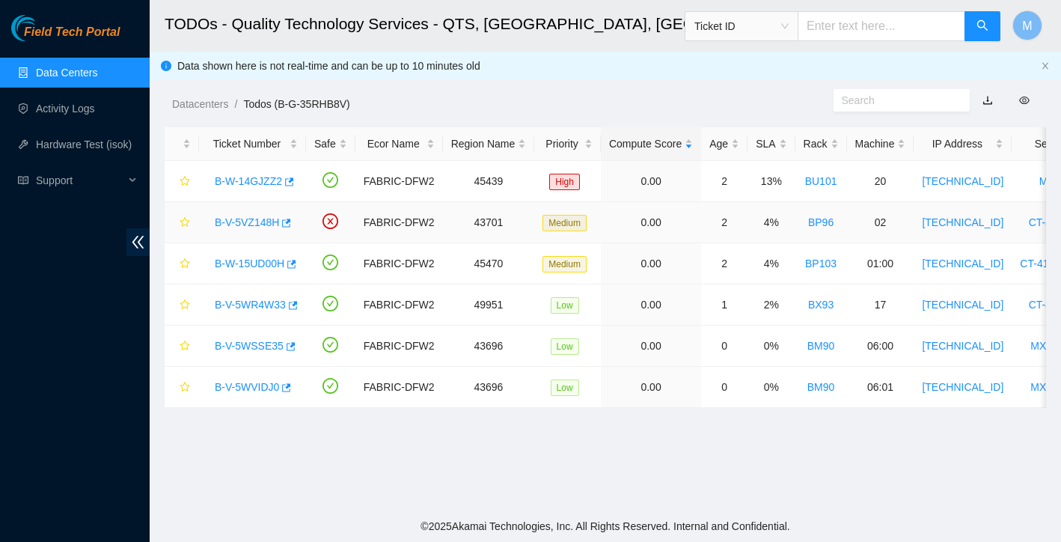
click at [254, 222] on link "B-V-5VZ148H" at bounding box center [247, 222] width 64 height 12
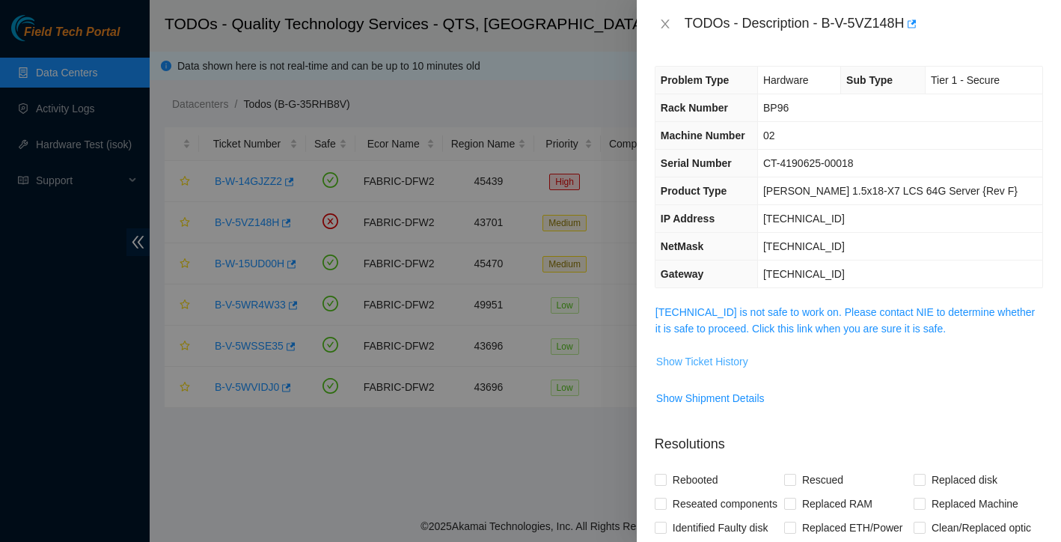
click at [709, 358] on span "Show Ticket History" at bounding box center [702, 361] width 92 height 16
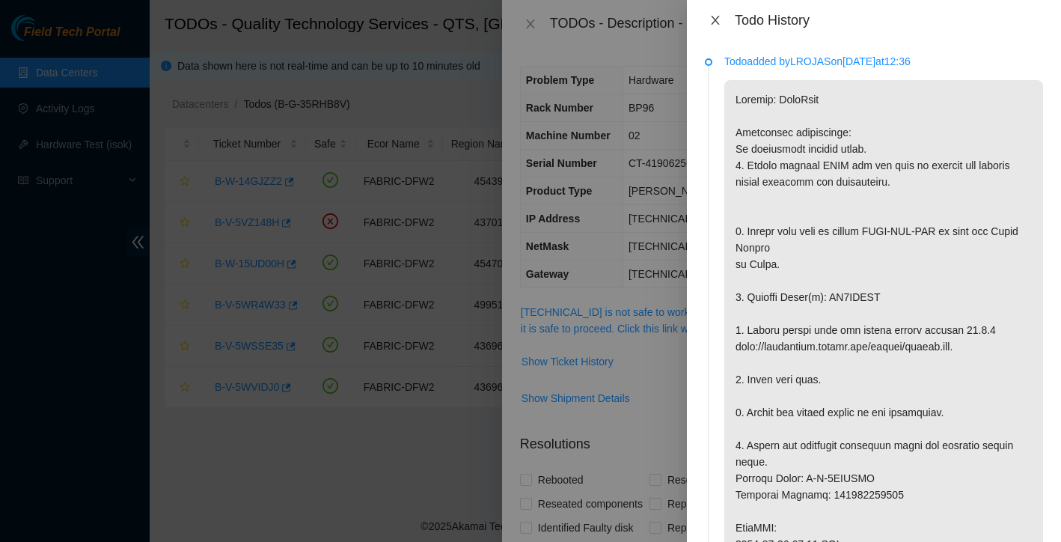
click at [717, 15] on icon "close" at bounding box center [715, 20] width 12 height 12
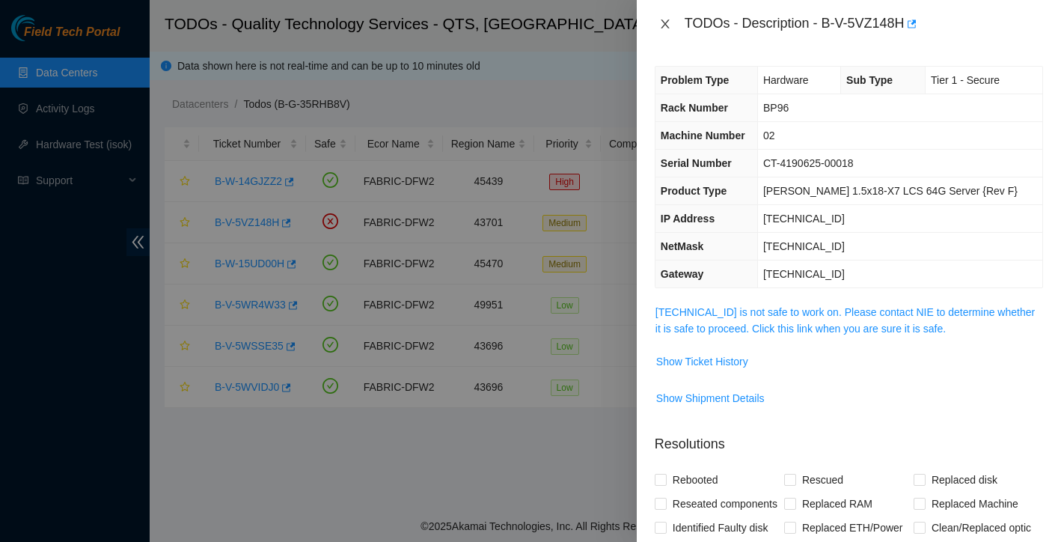
click at [663, 28] on icon "close" at bounding box center [665, 24] width 12 height 12
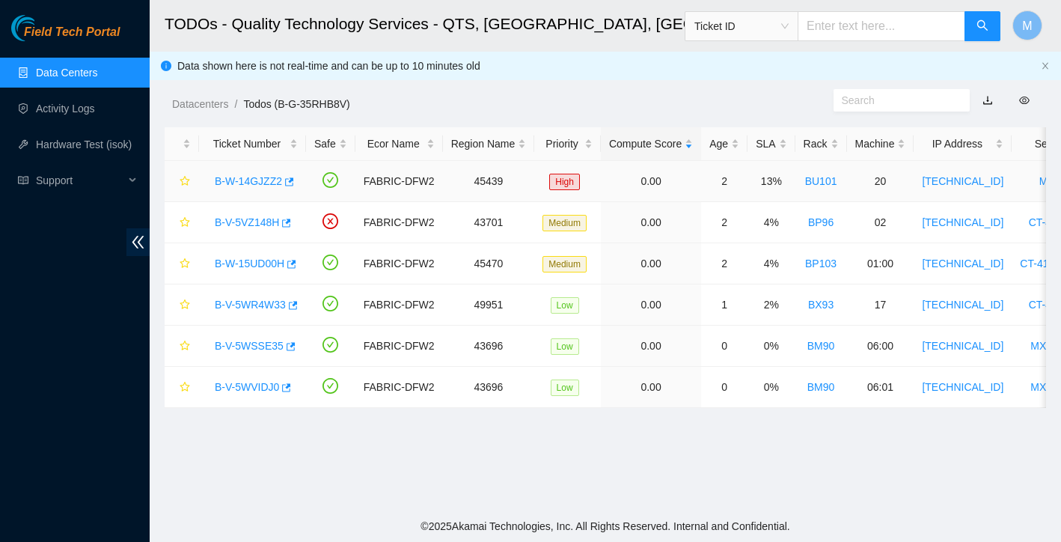
click at [254, 182] on link "B-W-14GJZZ2" at bounding box center [248, 181] width 67 height 12
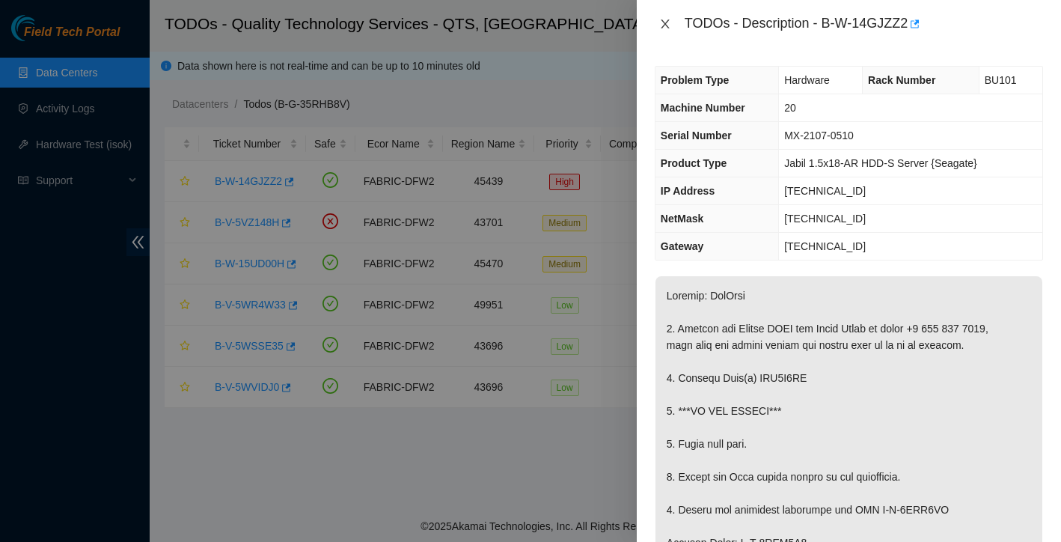
click at [661, 25] on icon "close" at bounding box center [665, 24] width 12 height 12
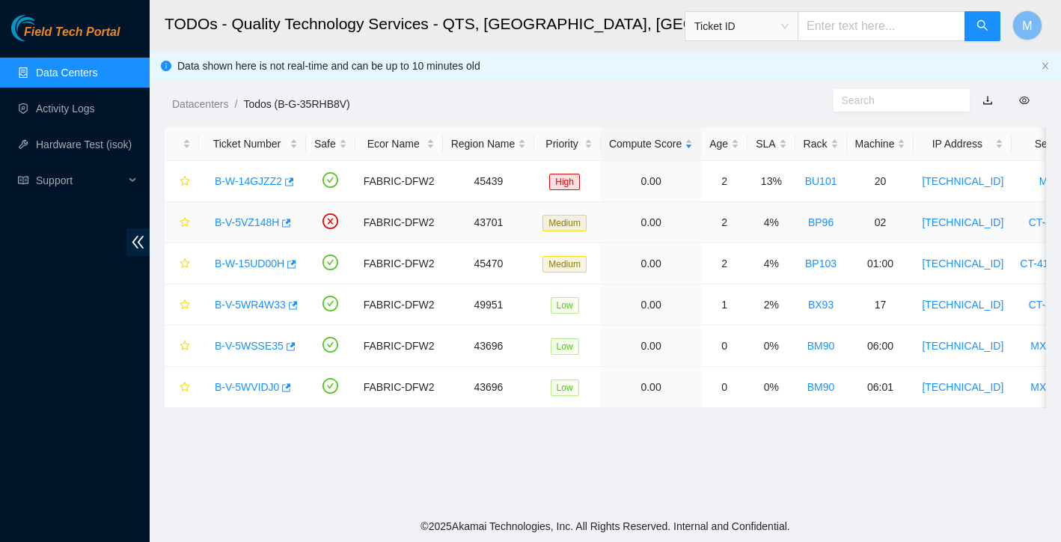
click at [269, 224] on link "B-V-5VZ148H" at bounding box center [247, 222] width 64 height 12
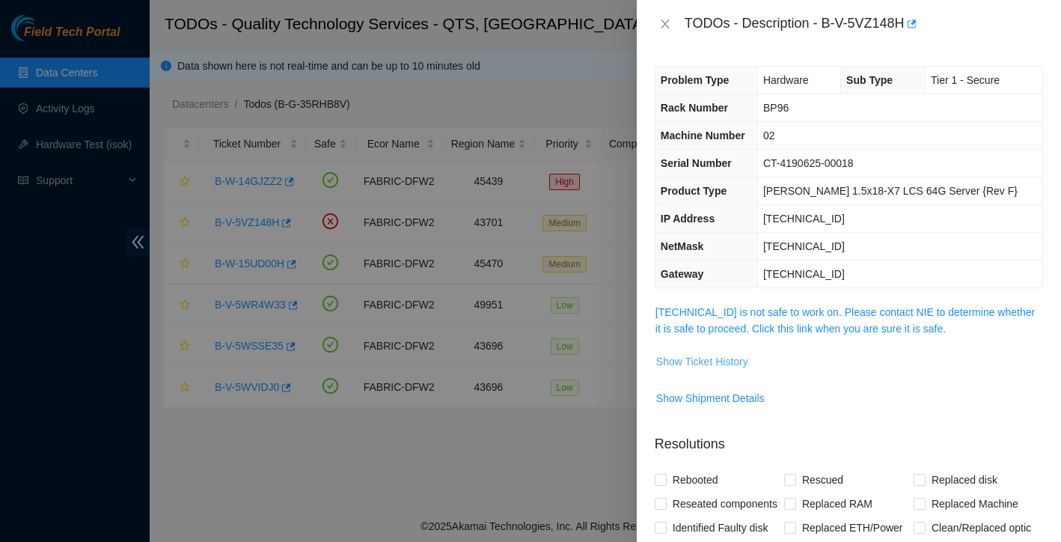
click at [707, 366] on span "Show Ticket History" at bounding box center [702, 361] width 92 height 16
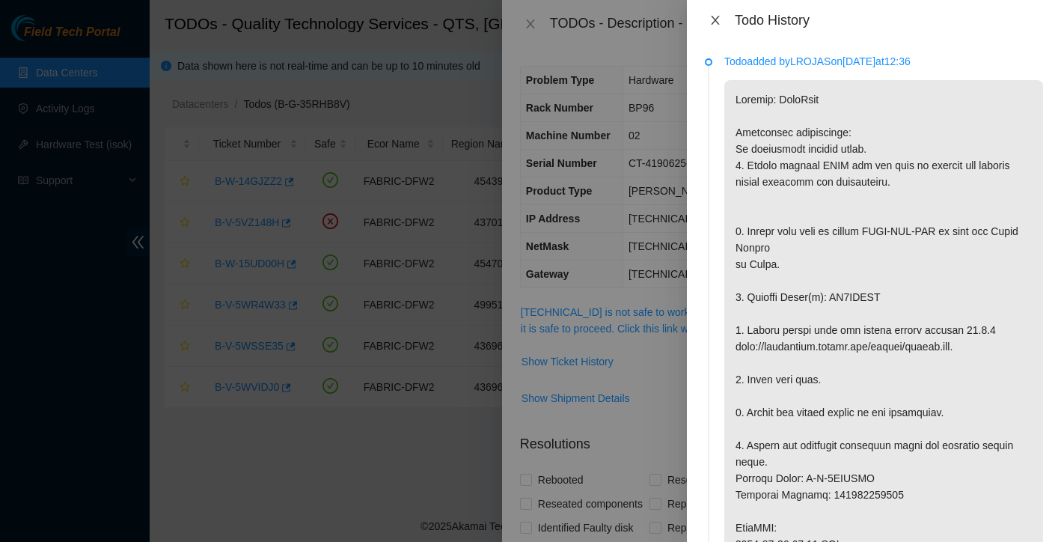
click at [713, 19] on icon "close" at bounding box center [715, 20] width 12 height 12
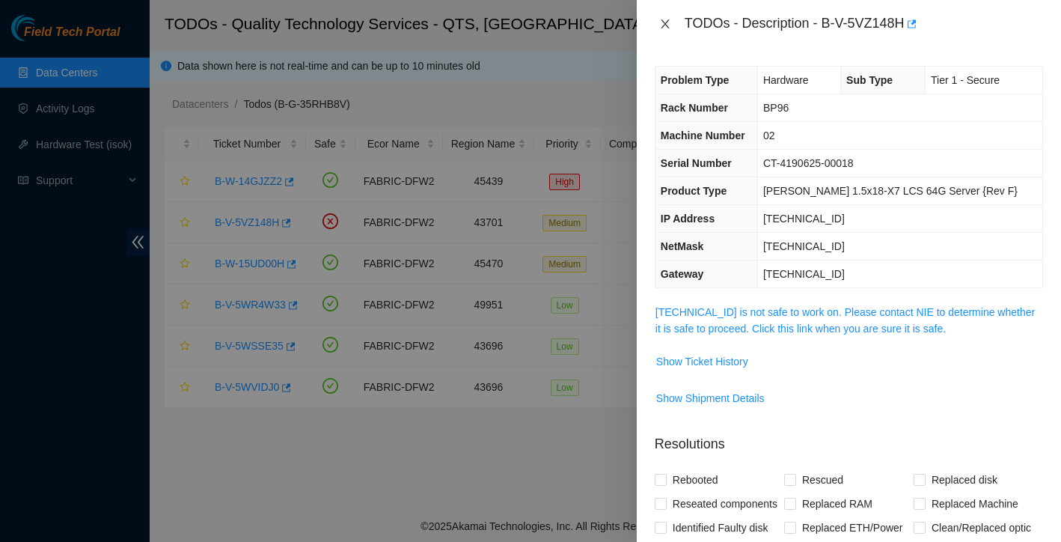
click at [666, 31] on button "Close" at bounding box center [665, 24] width 21 height 14
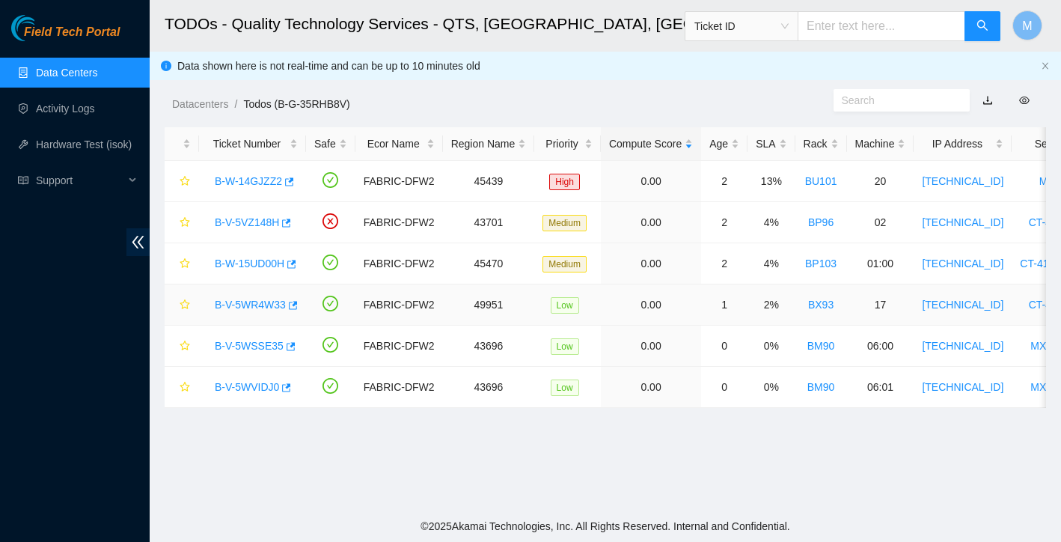
click at [257, 306] on link "B-V-5WR4W33" at bounding box center [250, 304] width 71 height 12
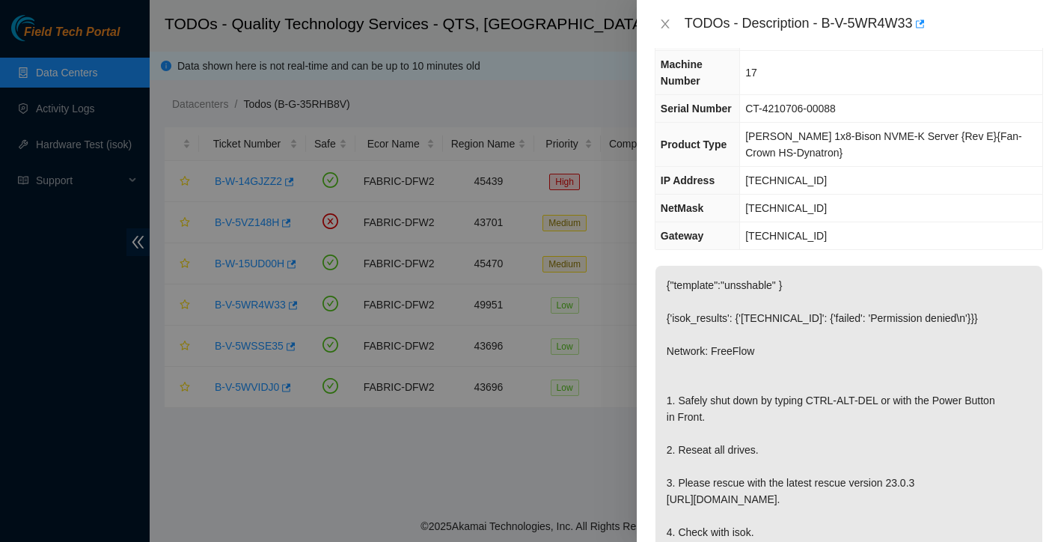
scroll to position [146, 0]
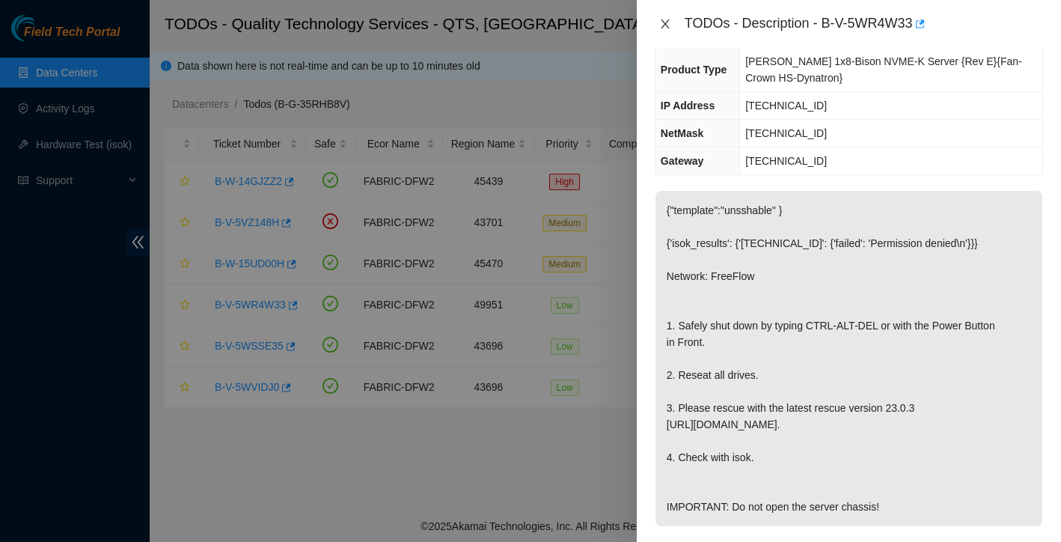
click at [664, 28] on icon "close" at bounding box center [665, 24] width 12 height 12
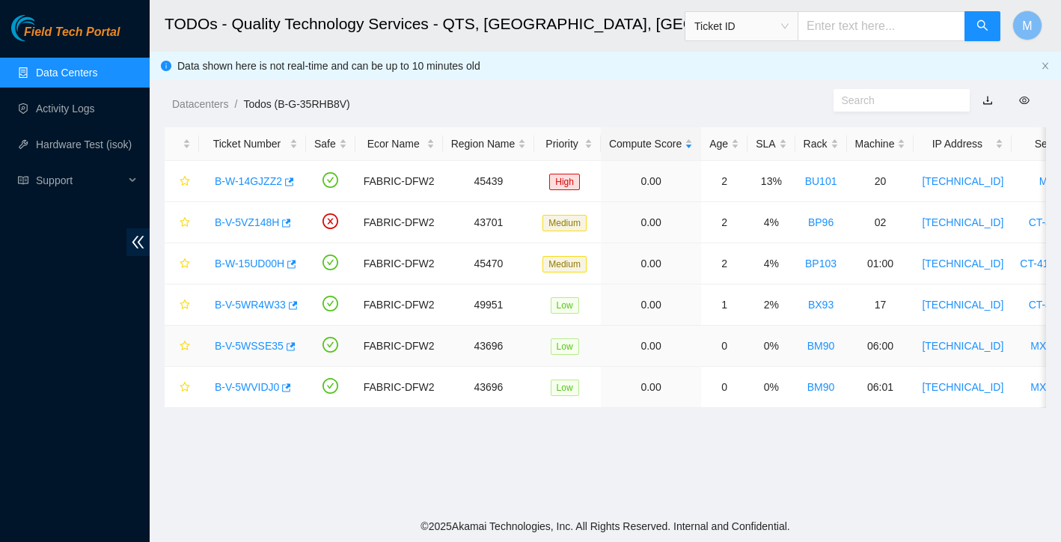
click at [263, 344] on link "B-V-5WSSE35" at bounding box center [249, 346] width 69 height 12
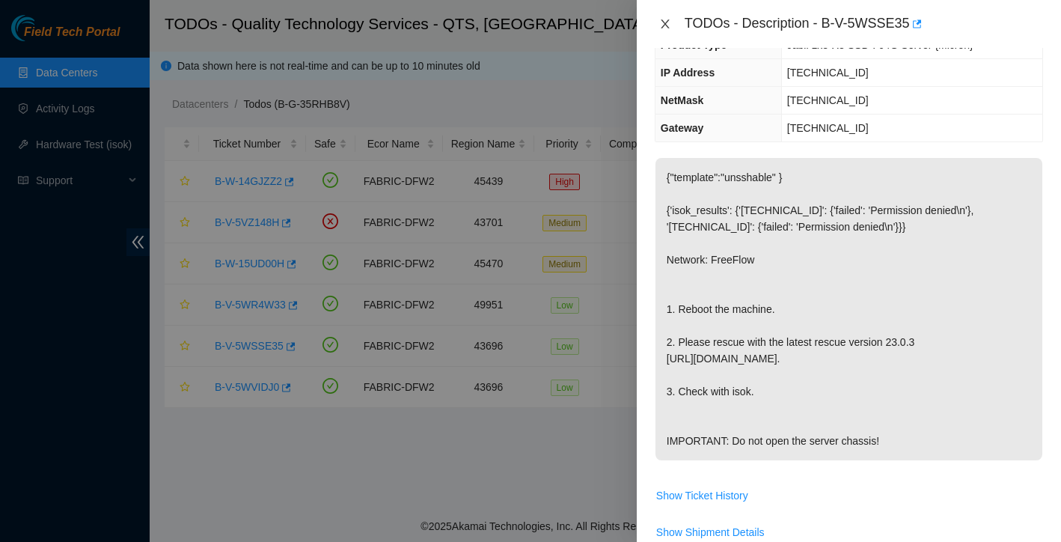
click at [662, 29] on icon "close" at bounding box center [665, 24] width 12 height 12
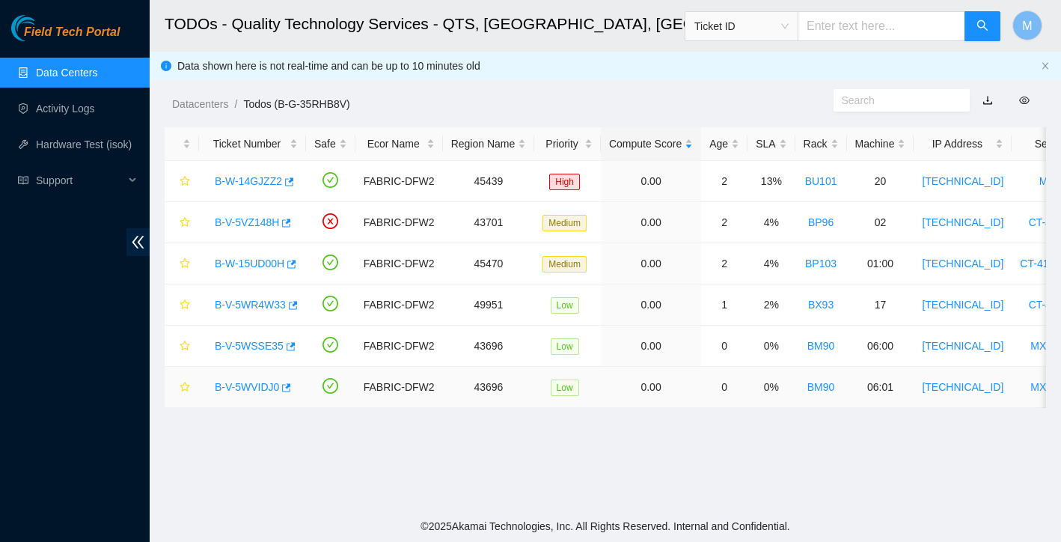
click at [252, 388] on link "B-V-5WVIDJ0" at bounding box center [247, 387] width 64 height 12
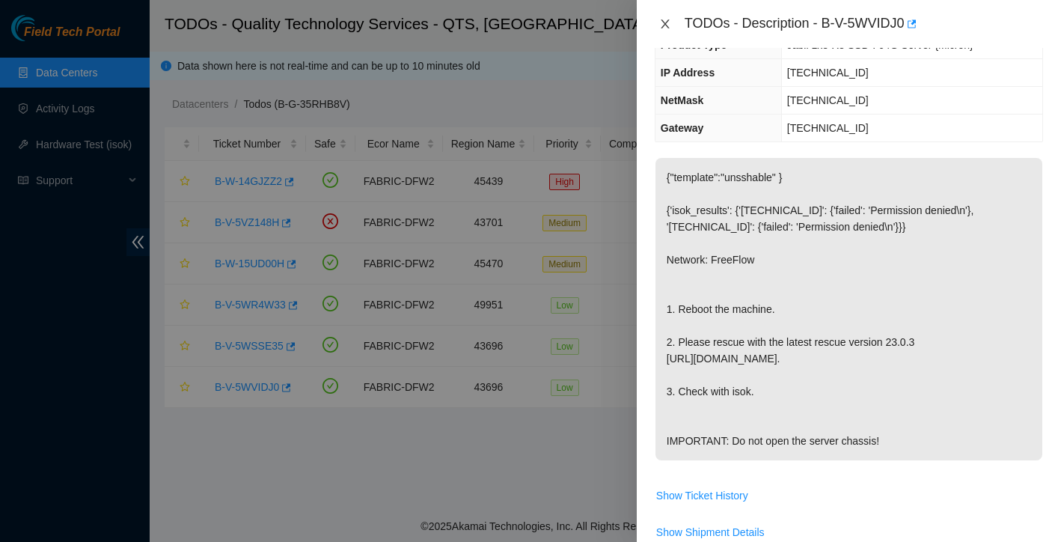
click at [663, 24] on icon "close" at bounding box center [665, 24] width 12 height 12
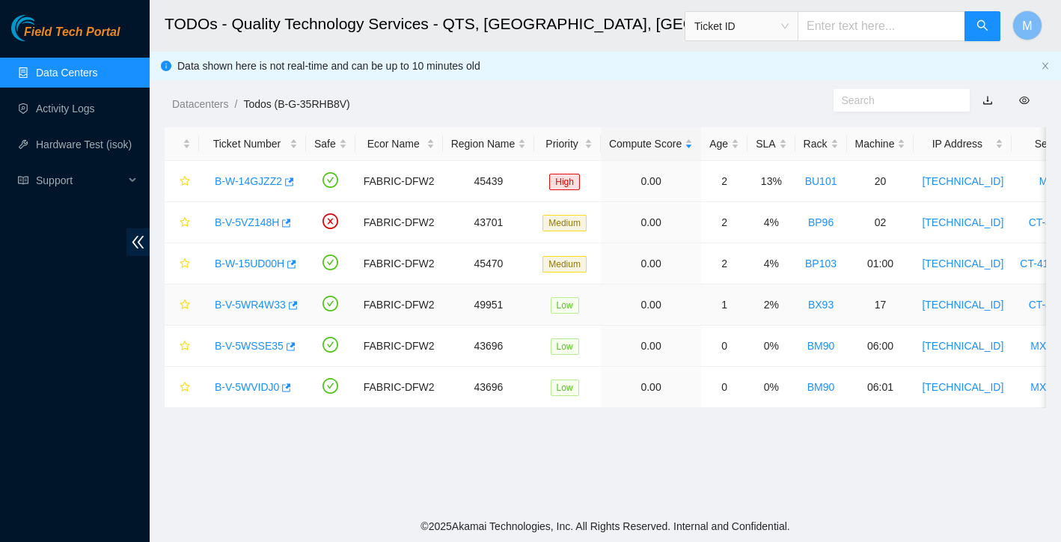
click at [255, 310] on link "B-V-5WR4W33" at bounding box center [250, 304] width 71 height 12
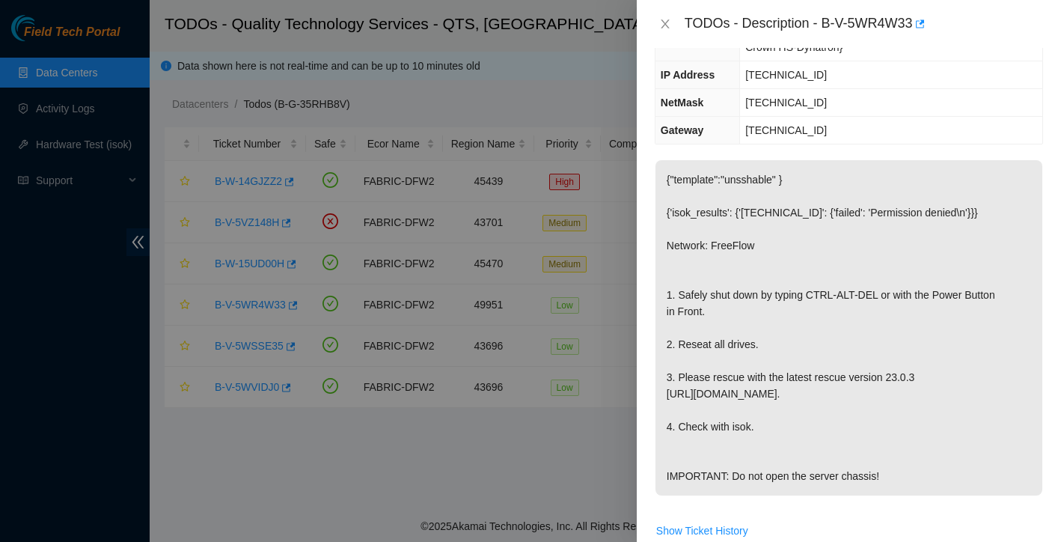
scroll to position [183, 0]
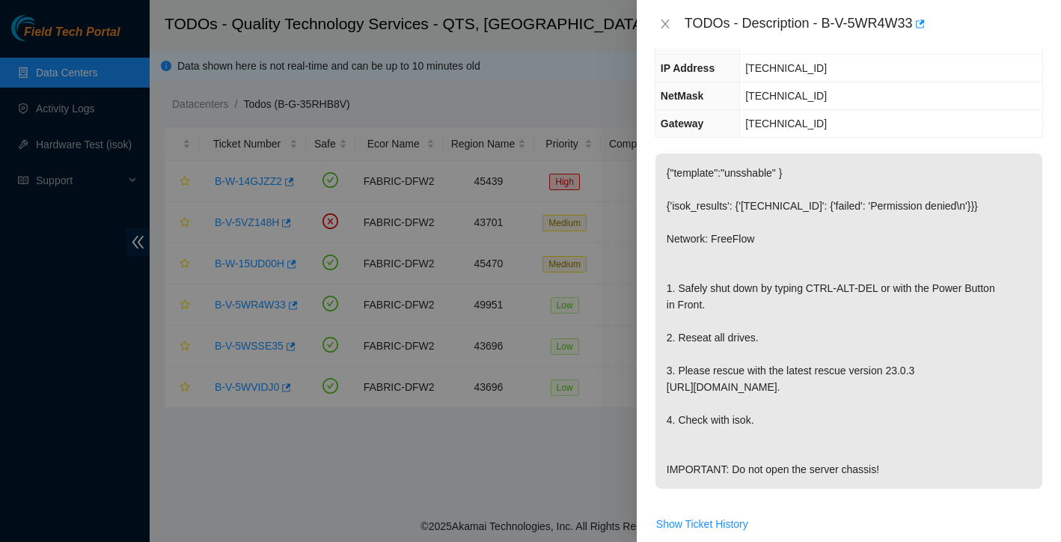
click at [666, 14] on div "TODOs - Description - B-V-5WR4W33" at bounding box center [849, 24] width 388 height 24
click at [666, 22] on icon "close" at bounding box center [665, 23] width 8 height 9
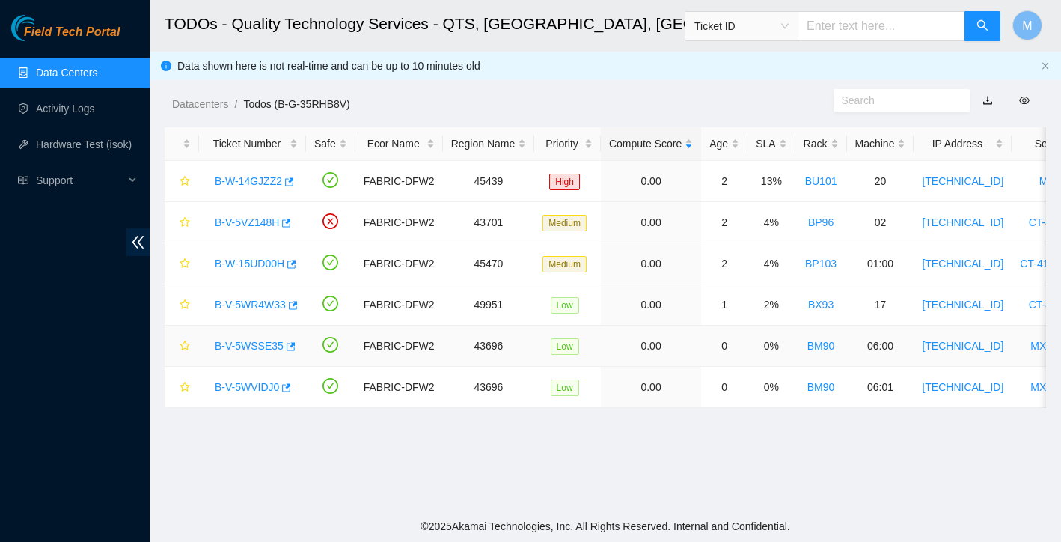
click at [234, 346] on link "B-V-5WSSE35" at bounding box center [249, 346] width 69 height 12
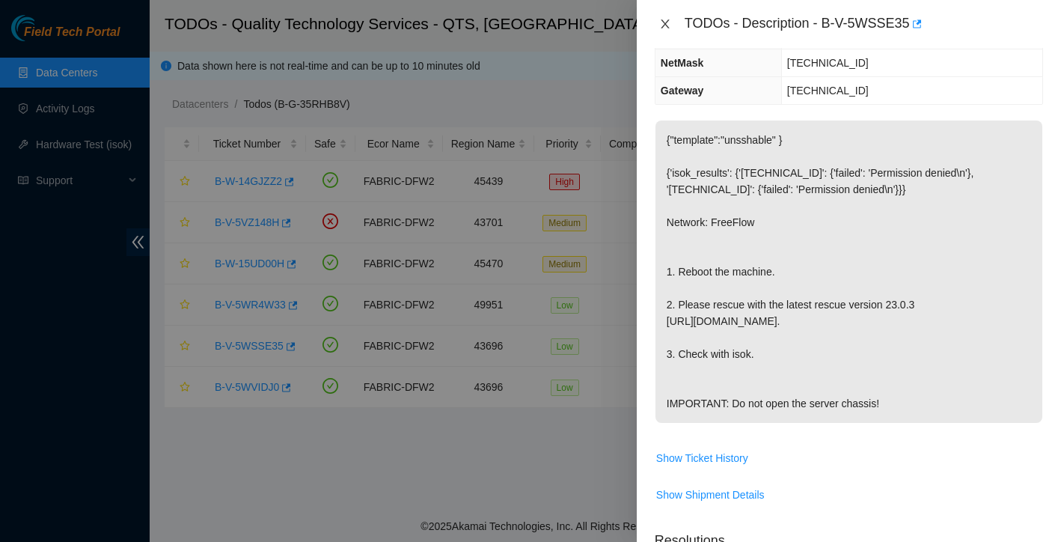
click at [665, 22] on icon "close" at bounding box center [665, 24] width 12 height 12
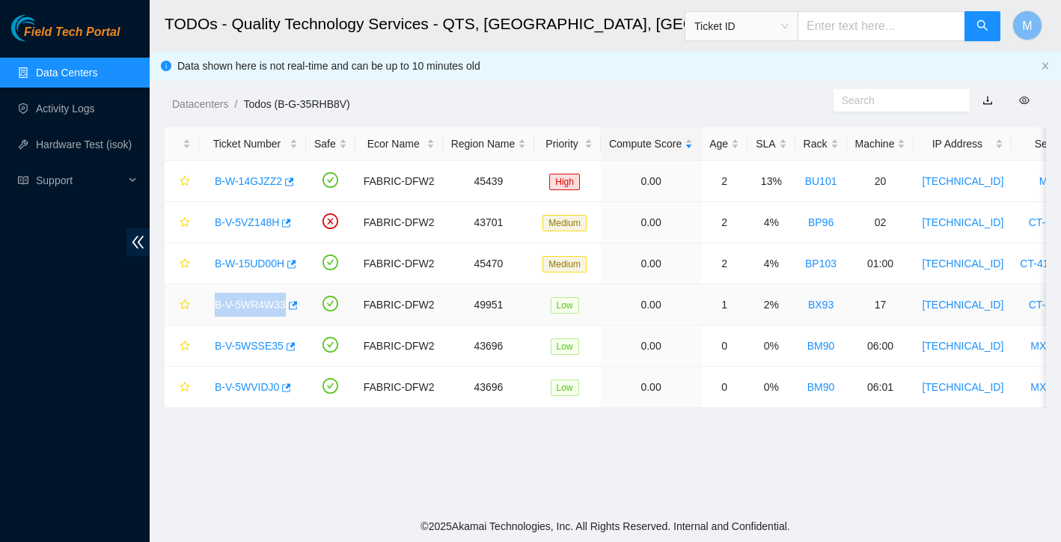
drag, startPoint x: 212, startPoint y: 306, endPoint x: 289, endPoint y: 304, distance: 76.3
click at [289, 304] on div "B-V-5WR4W33" at bounding box center [252, 305] width 91 height 24
copy link "B-V-5WR4W33"
drag, startPoint x: 214, startPoint y: 221, endPoint x: 282, endPoint y: 224, distance: 68.1
click at [282, 224] on div "B-V-5VZ148H" at bounding box center [252, 222] width 91 height 24
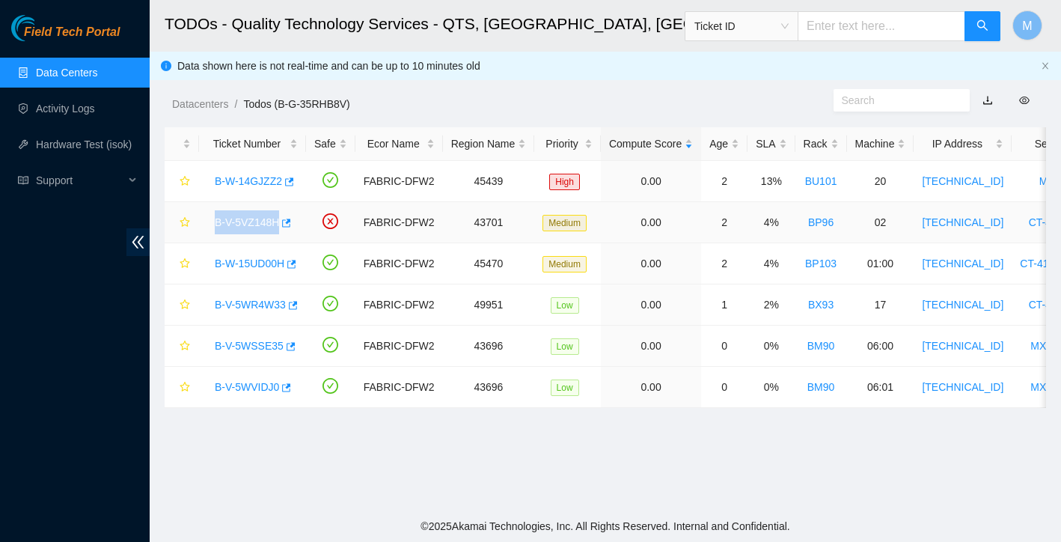
copy link "B-V-5VZ148H"
click at [294, 235] on td "B-V-5VZ148H" at bounding box center [252, 222] width 107 height 41
drag, startPoint x: 212, startPoint y: 181, endPoint x: 287, endPoint y: 180, distance: 74.1
click at [287, 180] on div "B-W-14GJZZ2" at bounding box center [252, 181] width 91 height 24
copy div "B-W-14GJZZ2"
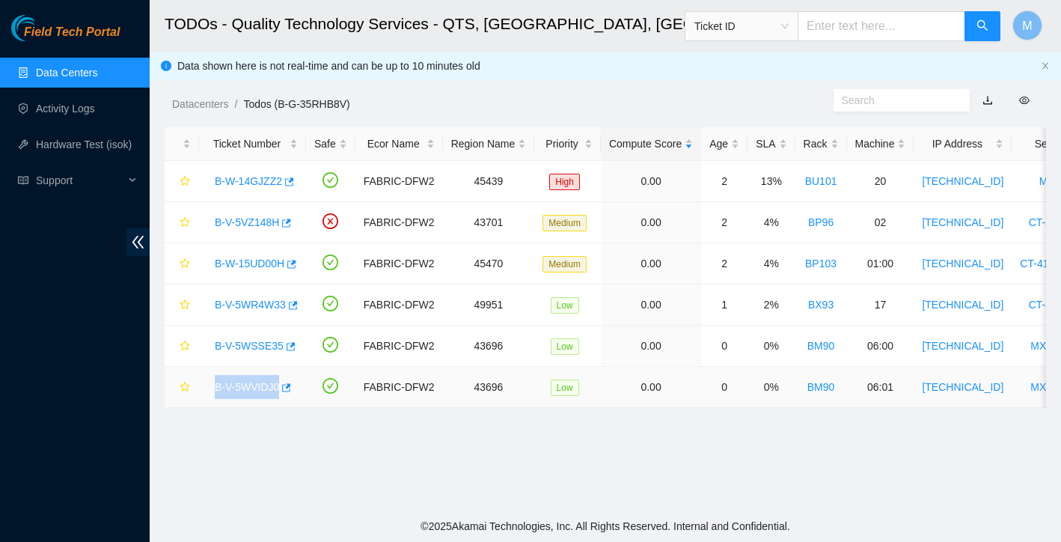
drag, startPoint x: 212, startPoint y: 387, endPoint x: 282, endPoint y: 379, distance: 70.8
click at [282, 379] on div "B-V-5WVIDJ0" at bounding box center [252, 387] width 91 height 24
copy link "B-V-5WVIDJ0"
click at [269, 178] on link "B-W-14GJZZ2" at bounding box center [248, 181] width 67 height 12
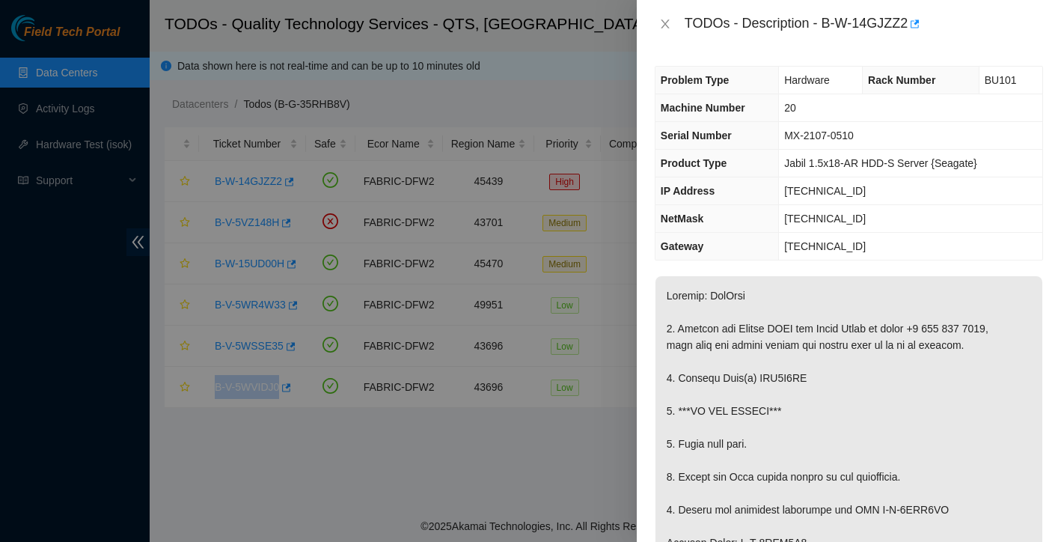
scroll to position [0, 0]
click at [661, 19] on icon "close" at bounding box center [665, 24] width 12 height 12
